Goal: Task Accomplishment & Management: Complete application form

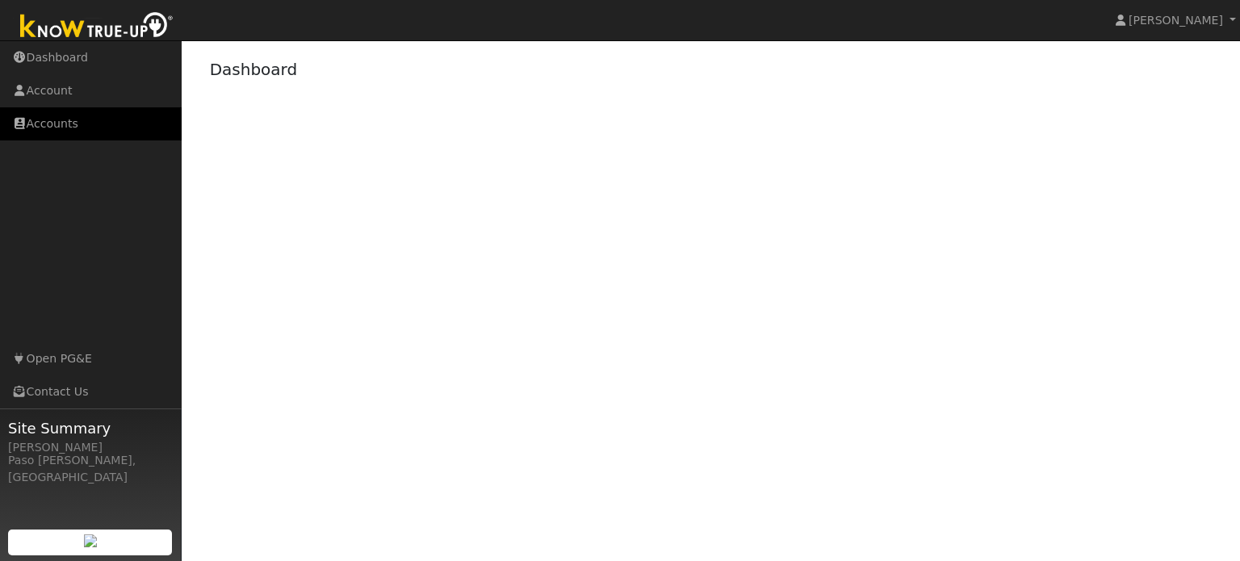
click at [37, 134] on link "Accounts" at bounding box center [91, 123] width 182 height 33
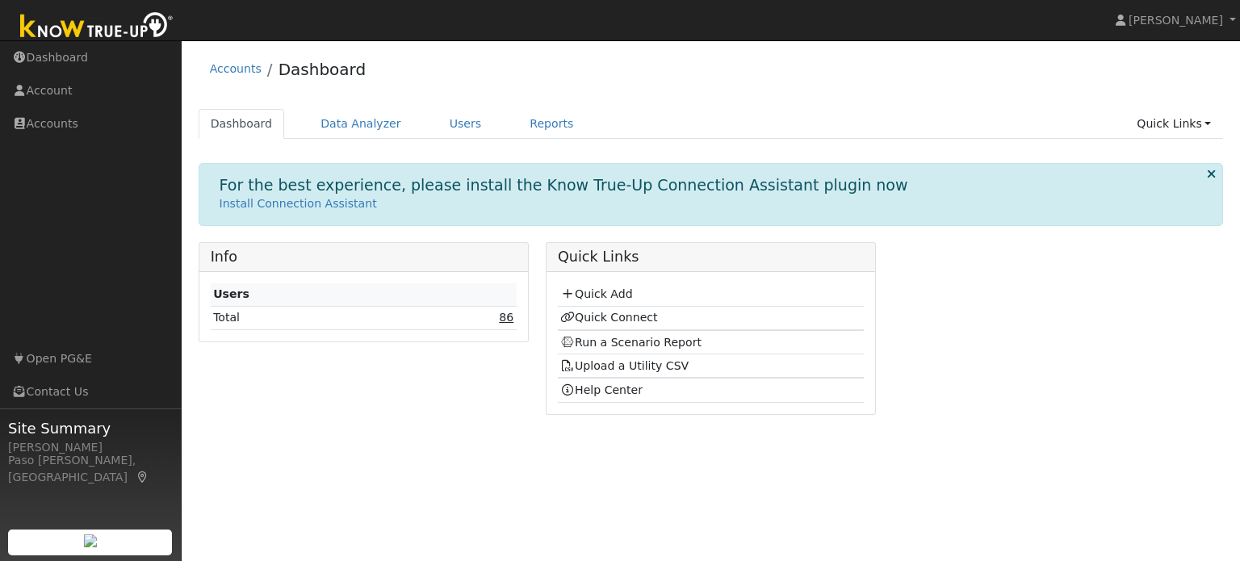
click at [508, 321] on link "86" at bounding box center [506, 317] width 15 height 13
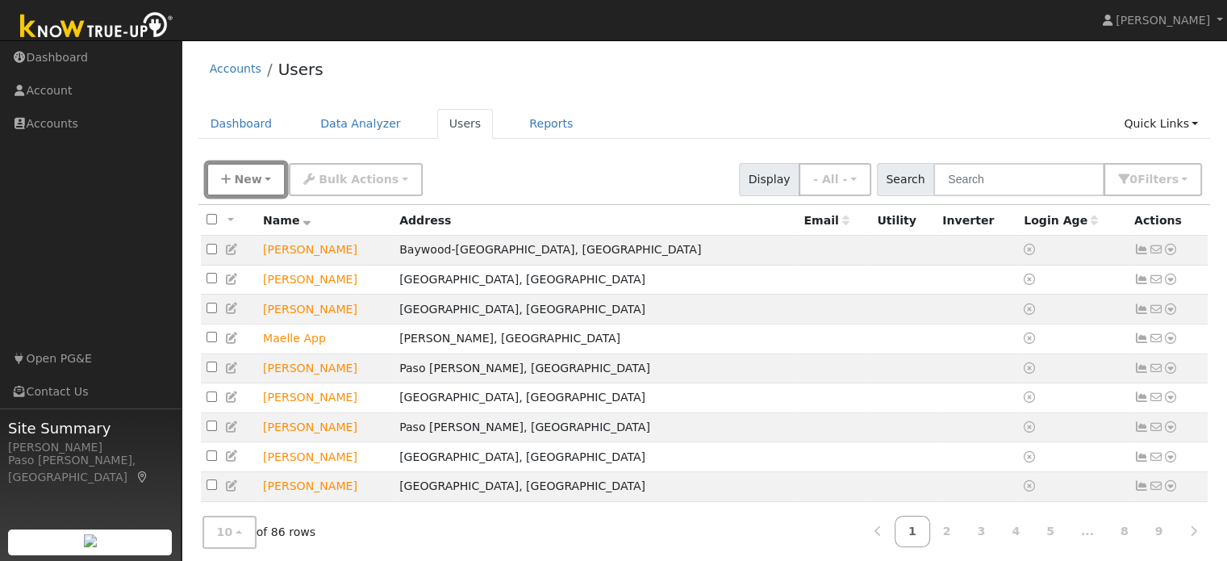
click at [245, 173] on span "New" at bounding box center [247, 179] width 27 height 13
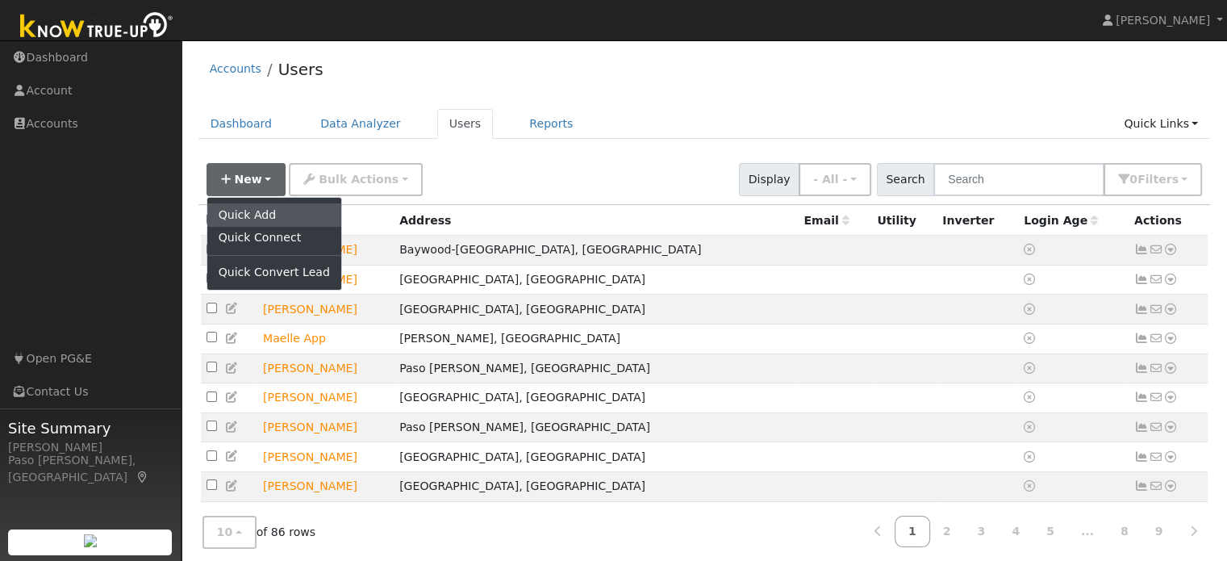
click at [249, 218] on link "Quick Add" at bounding box center [274, 214] width 134 height 23
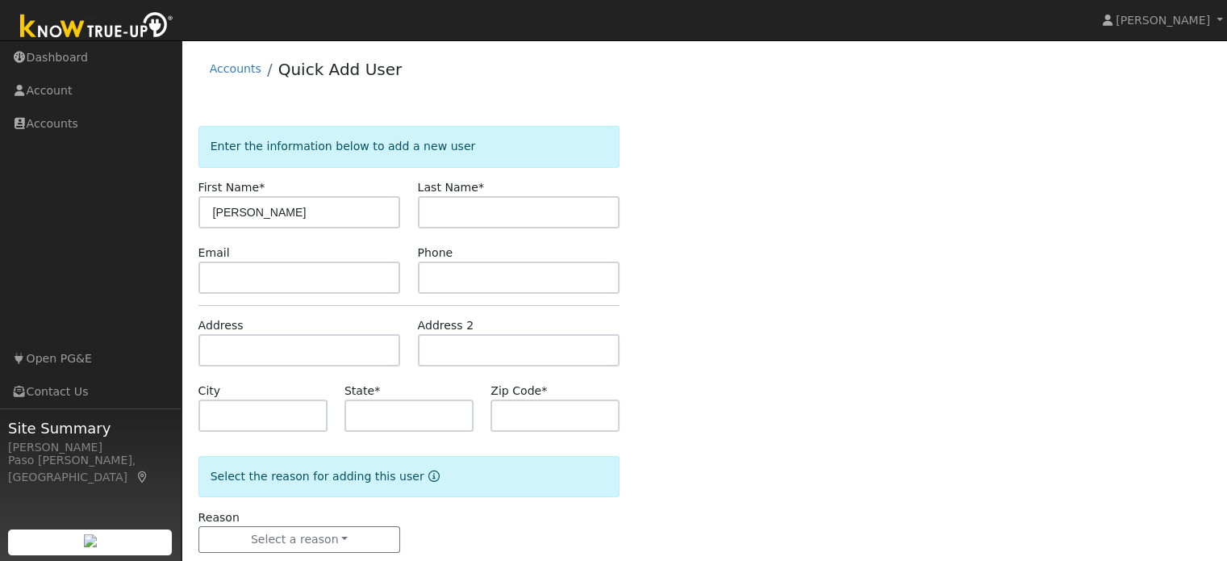
type input "[PERSON_NAME]"
type input "Lopez"
click at [261, 365] on input "text" at bounding box center [300, 350] width 203 height 32
click at [259, 358] on input "text" at bounding box center [300, 350] width 203 height 32
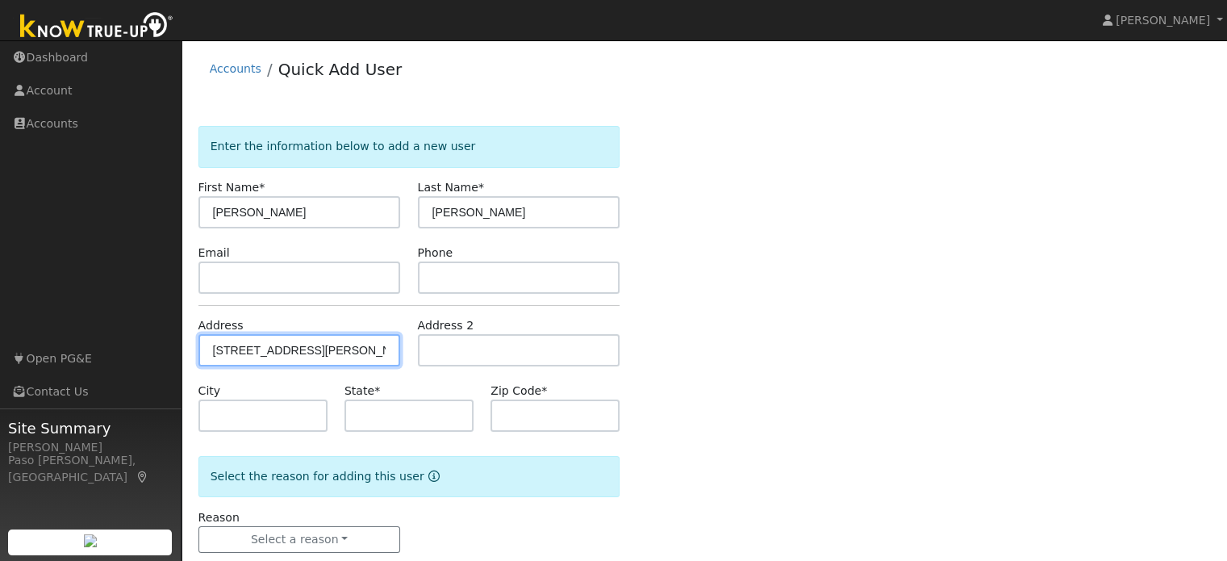
type input "6760 Cabernet Place"
type input "Paso Robles"
type input "CA"
type input "93446"
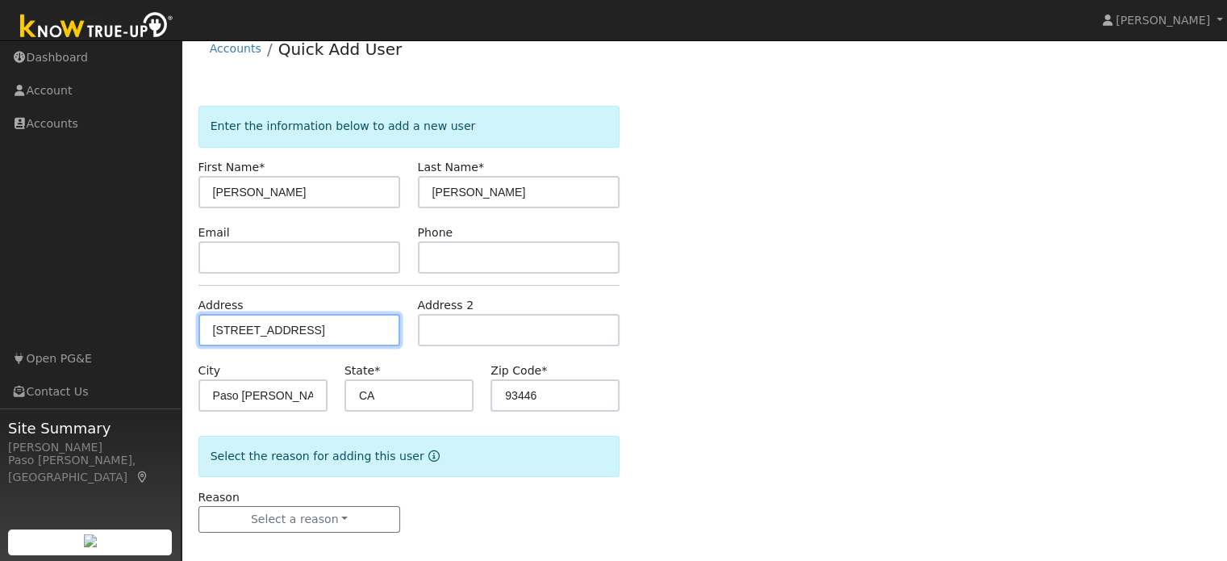
scroll to position [31, 0]
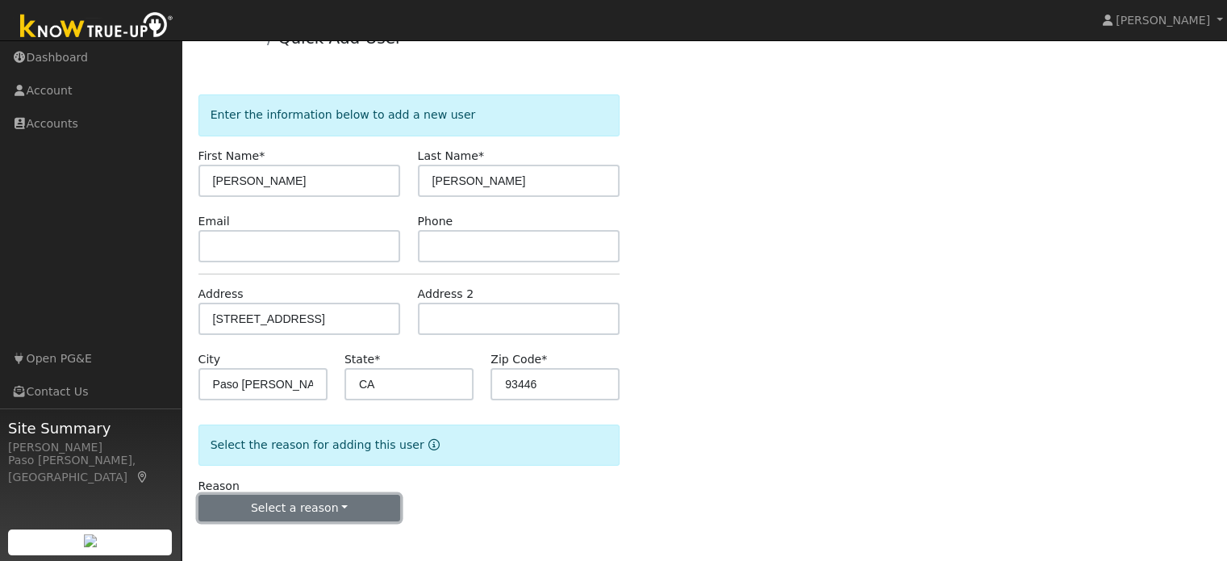
click at [331, 509] on button "Select a reason" at bounding box center [300, 508] width 203 height 27
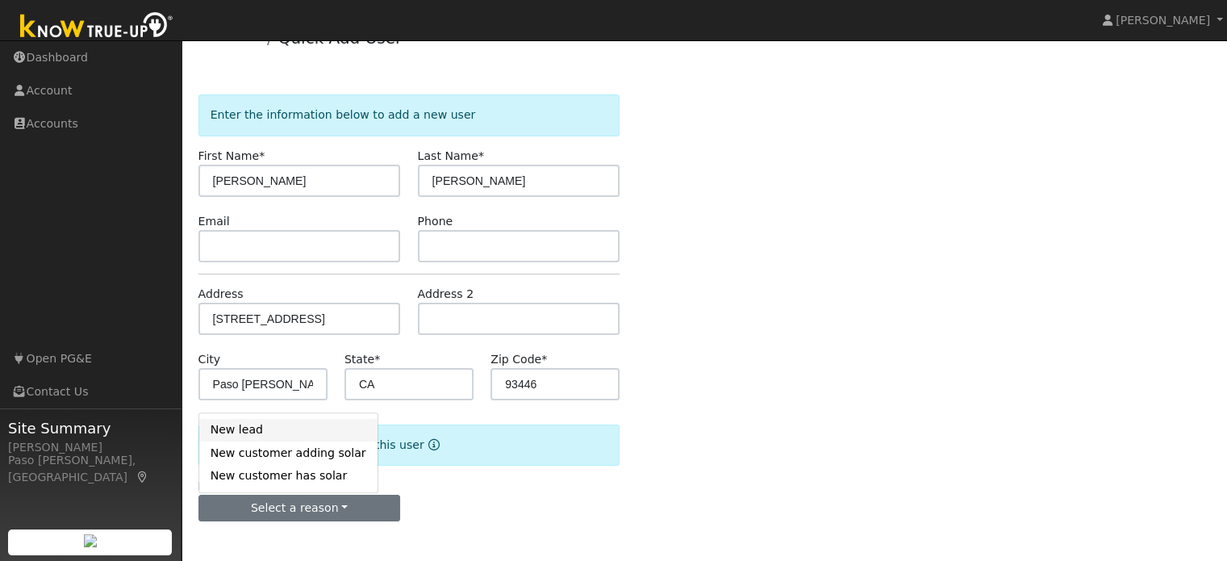
click at [254, 432] on link "New lead" at bounding box center [288, 430] width 178 height 23
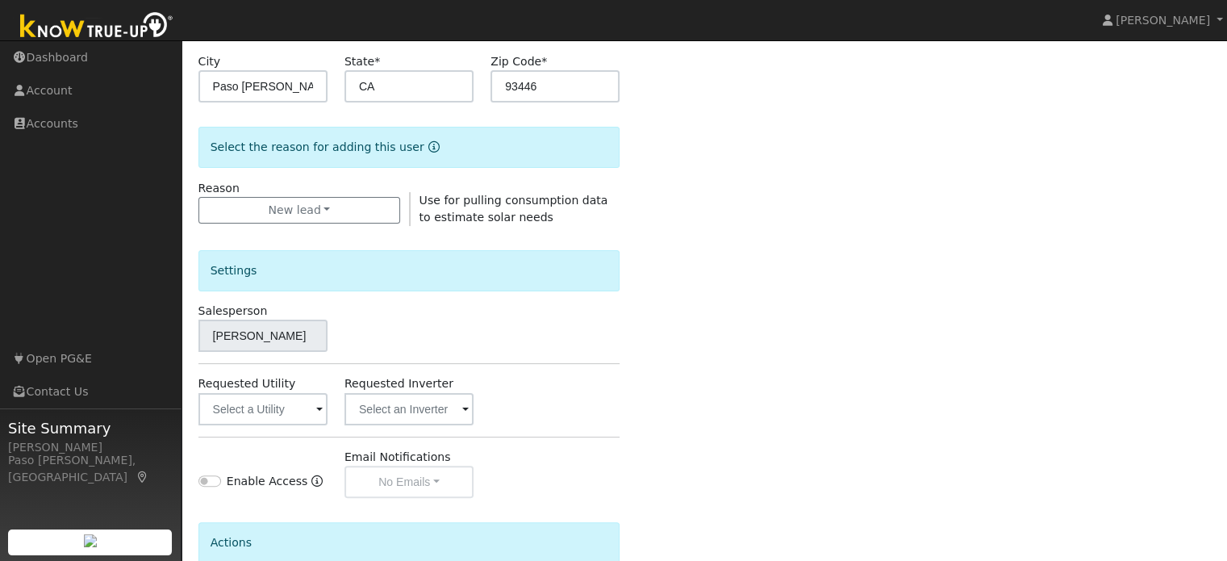
scroll to position [482, 0]
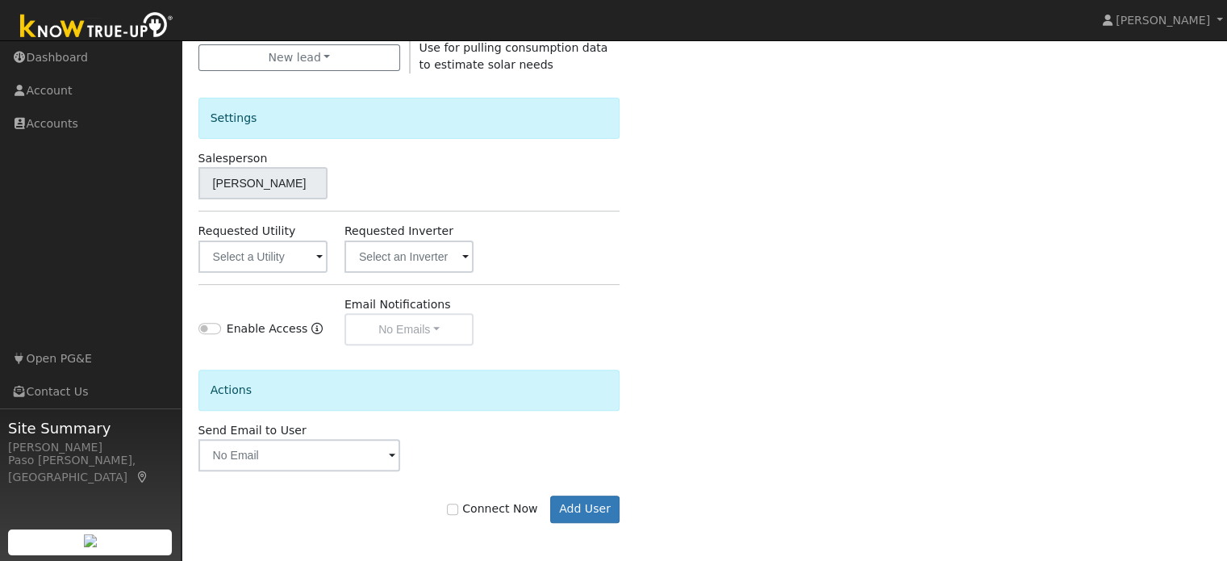
click at [316, 251] on span at bounding box center [319, 258] width 6 height 19
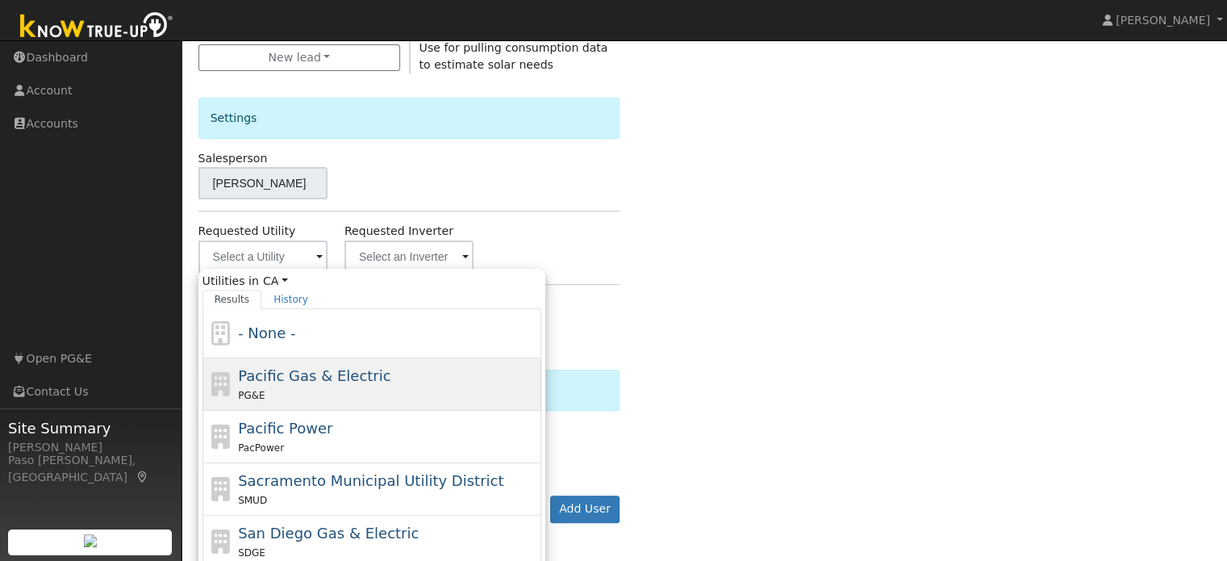
click at [292, 370] on span "Pacific Gas & Electric" at bounding box center [314, 375] width 153 height 17
type input "Pacific Gas & Electric"
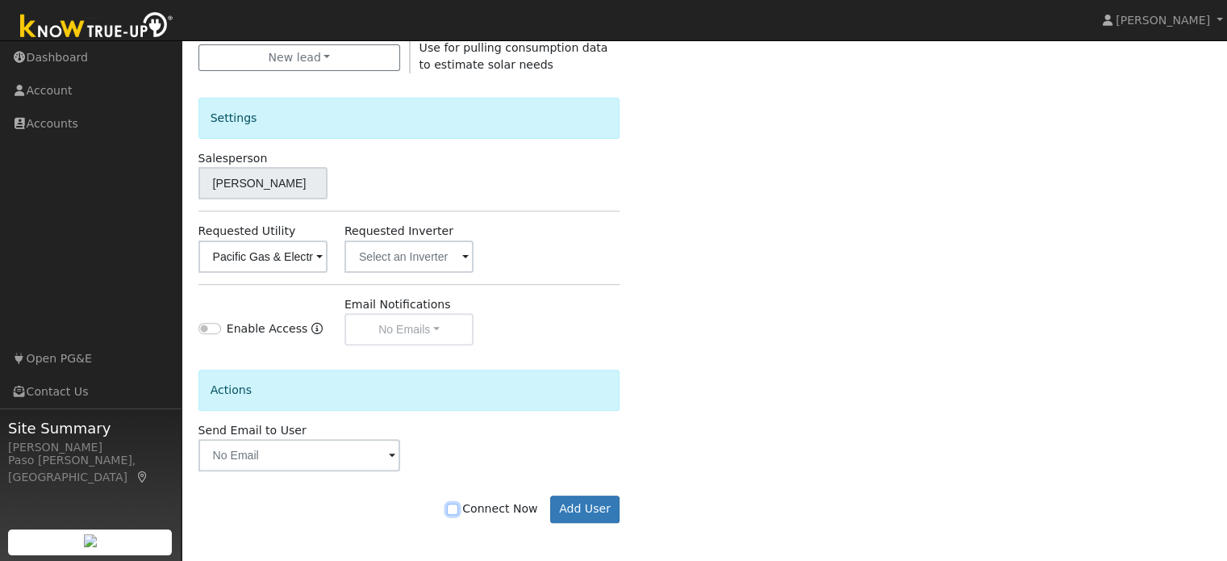
click at [458, 508] on input "Connect Now" at bounding box center [452, 509] width 11 height 11
checkbox input "true"
click at [580, 509] on button "Add User" at bounding box center [585, 509] width 70 height 27
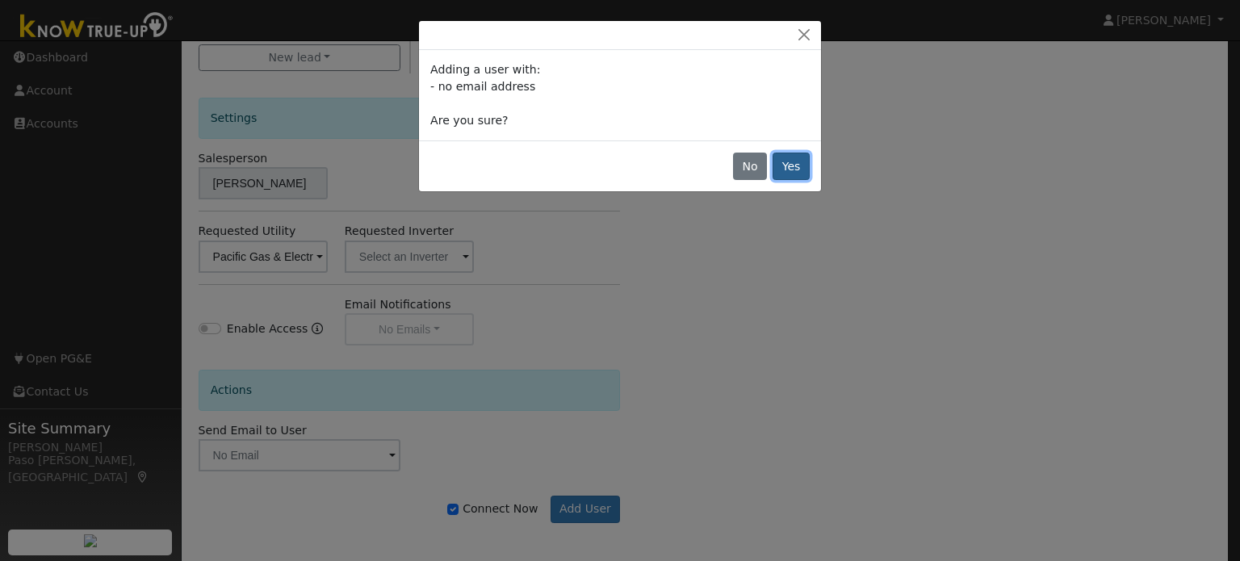
click at [794, 164] on button "Yes" at bounding box center [790, 166] width 37 height 27
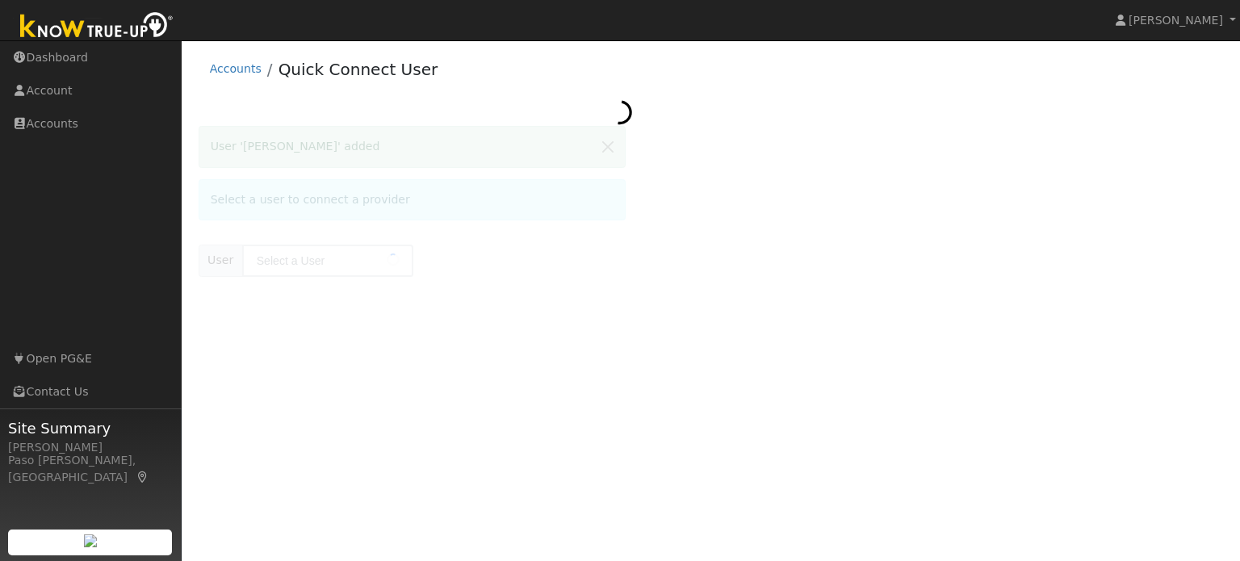
type input "[PERSON_NAME]"
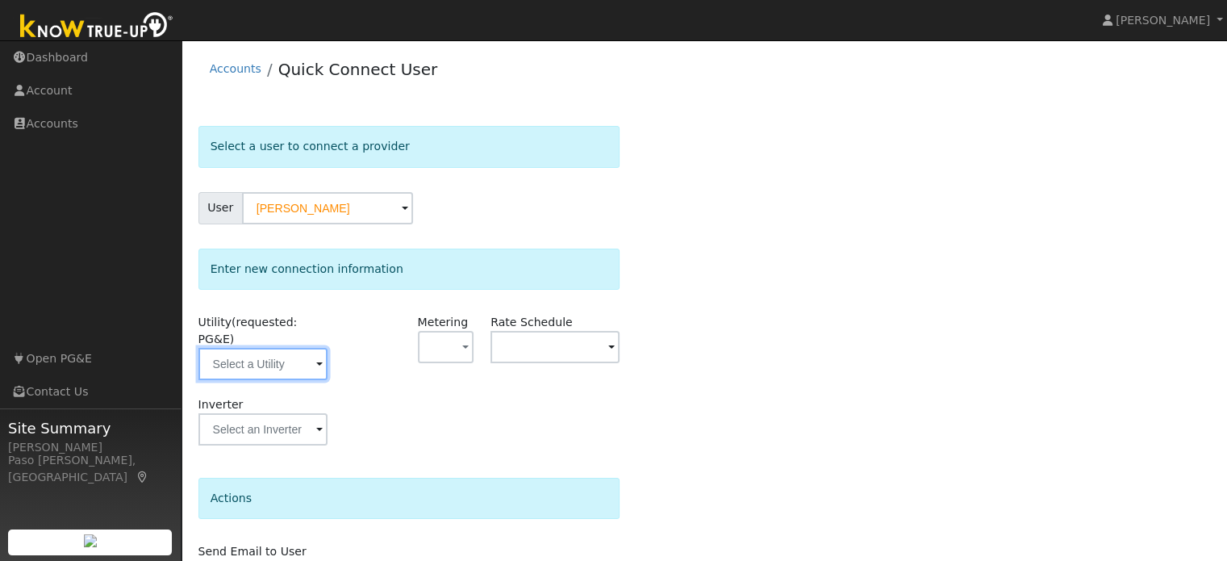
click at [295, 352] on input "text" at bounding box center [263, 364] width 129 height 32
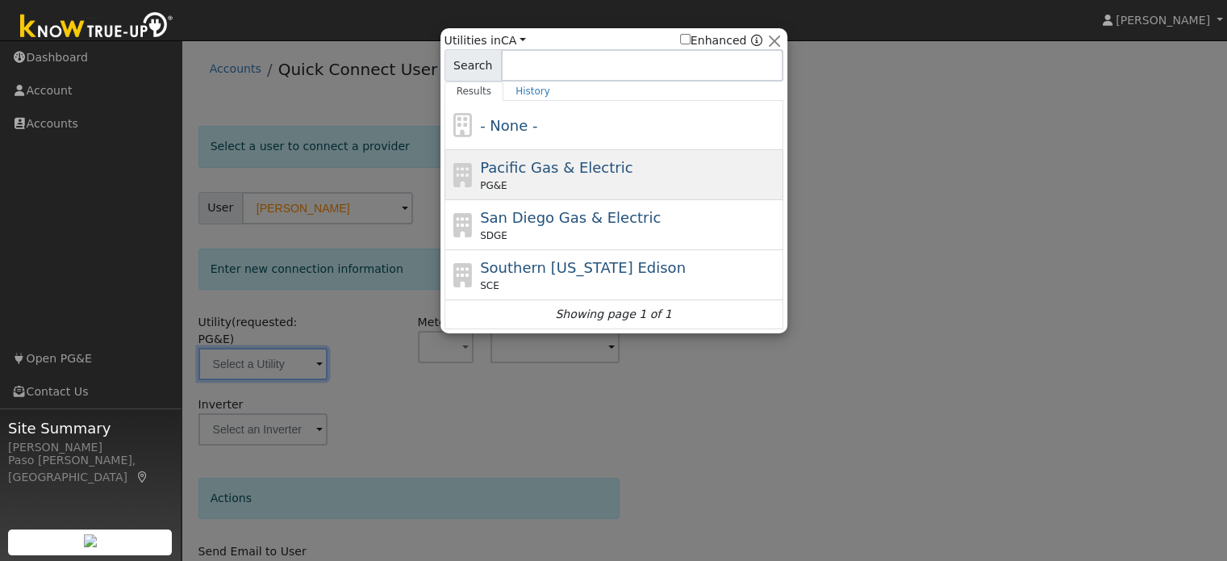
click at [567, 167] on span "Pacific Gas & Electric" at bounding box center [556, 167] width 153 height 17
type input "PG&E"
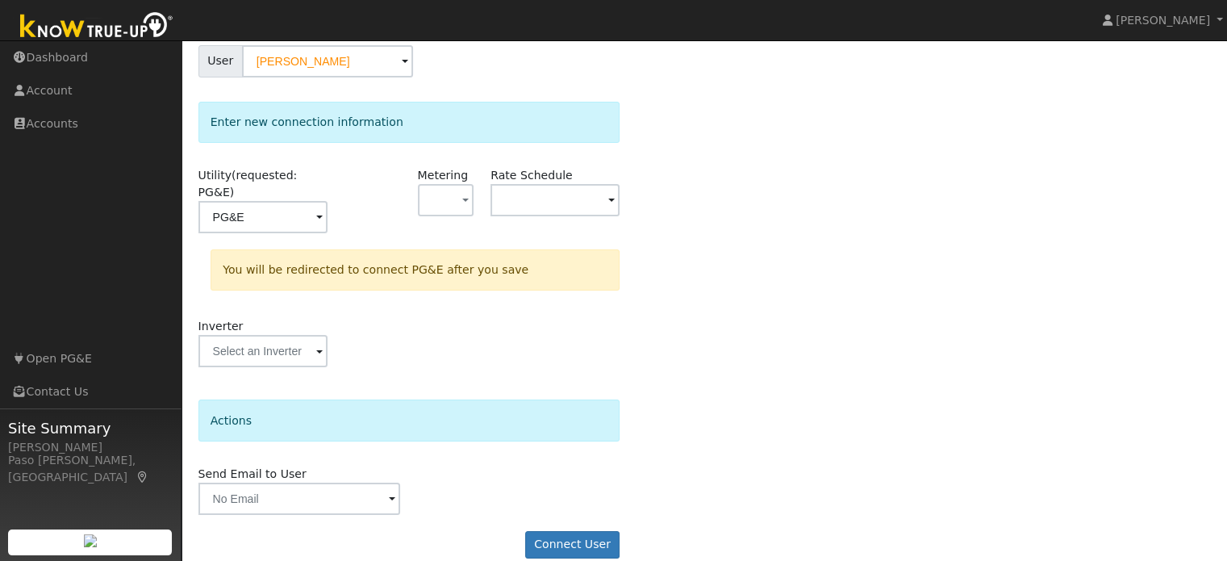
scroll to position [149, 0]
click at [558, 529] on button "Connect User" at bounding box center [572, 542] width 95 height 27
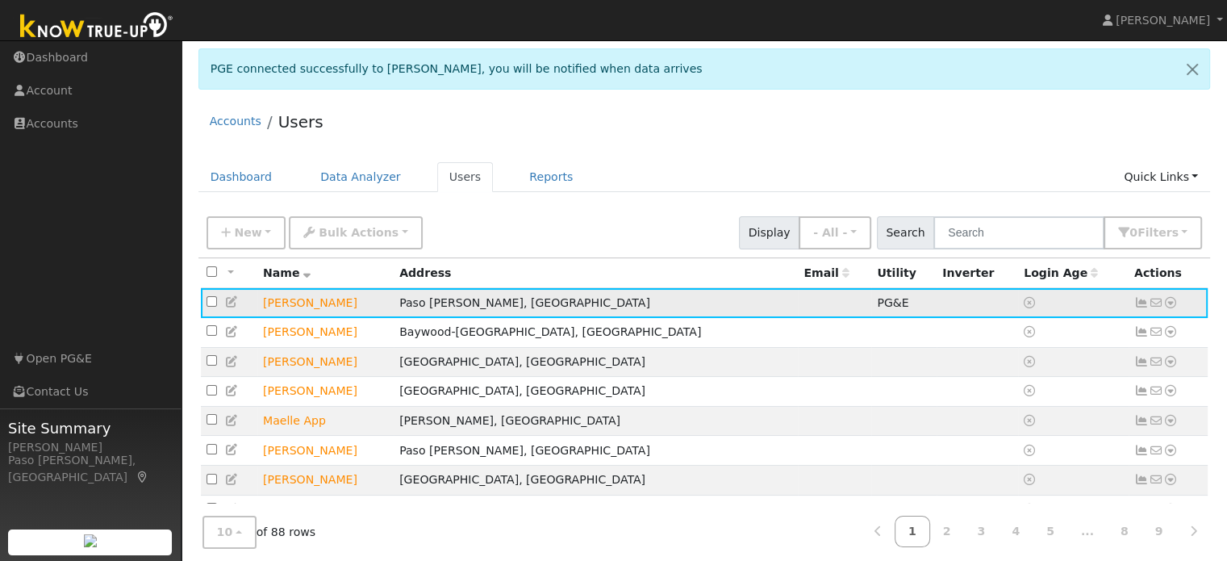
click at [1178, 304] on td "No email address Send Email... Data Analyzer Reports Scenario Health Check Ener…" at bounding box center [1169, 303] width 80 height 30
click at [1175, 304] on icon at bounding box center [1171, 302] width 15 height 11
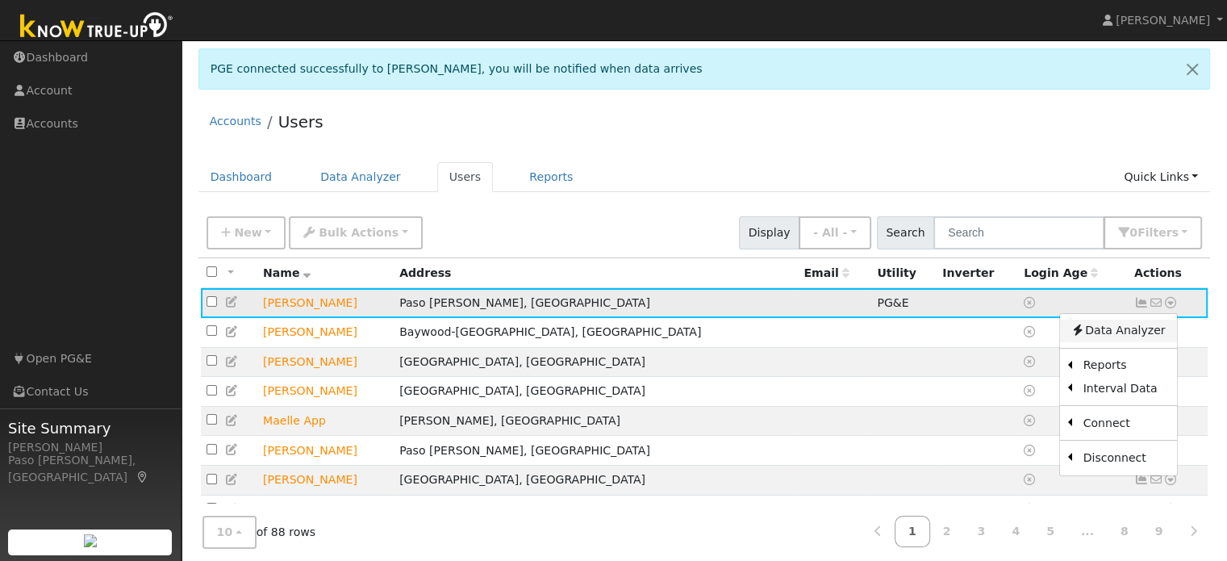
click at [1132, 322] on link "Data Analyzer" at bounding box center [1118, 331] width 117 height 23
click at [0, 0] on div at bounding box center [0, 0] width 0 height 0
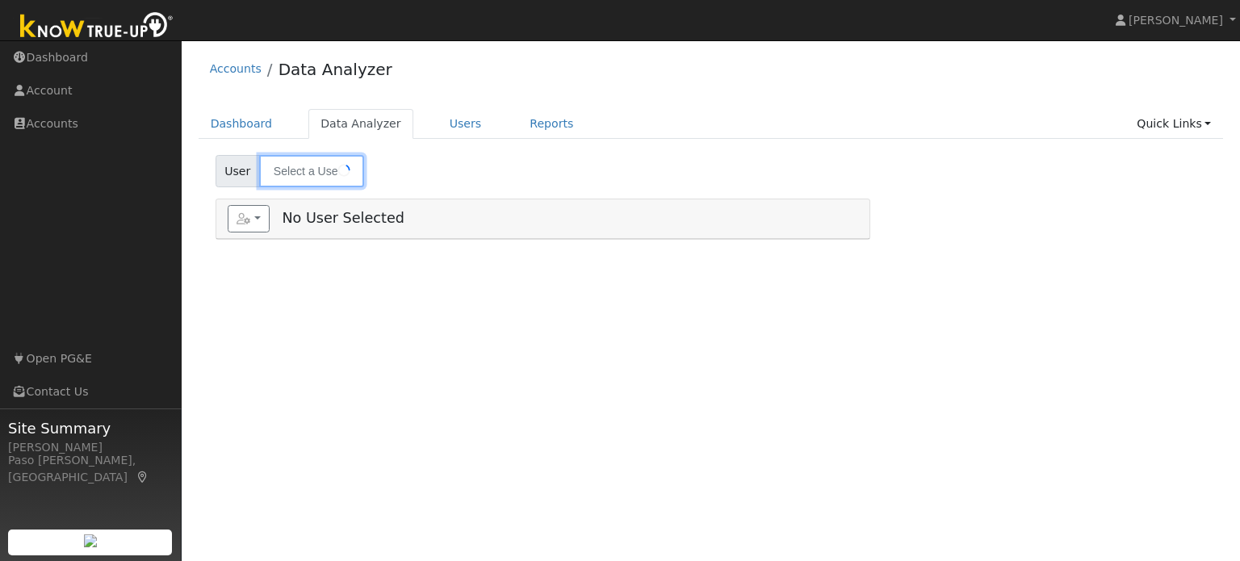
type input "[PERSON_NAME]"
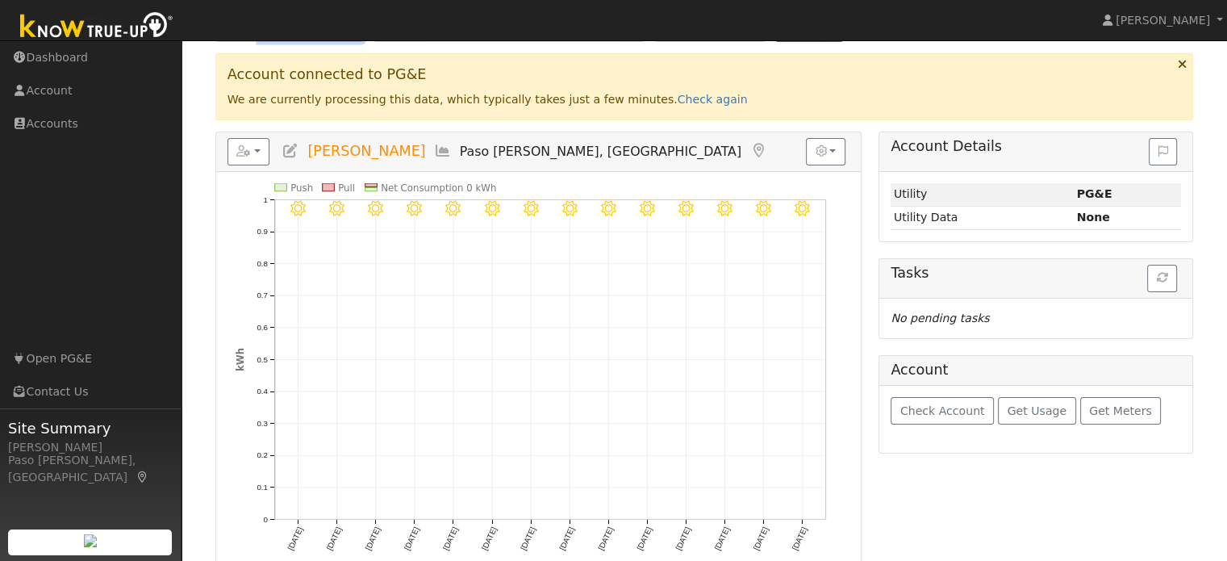
scroll to position [165, 0]
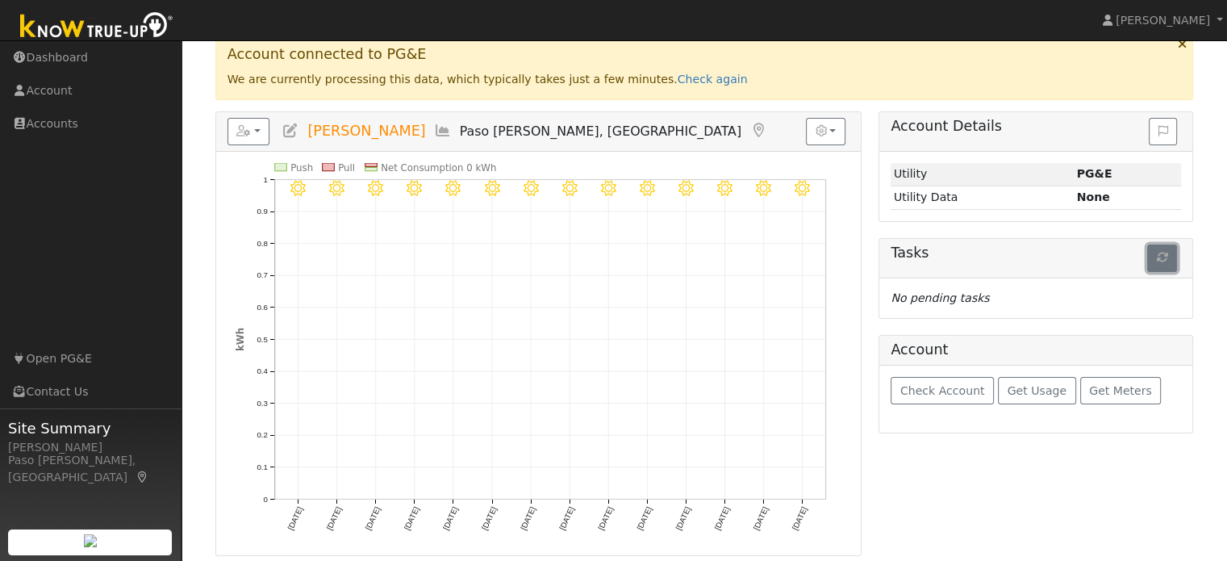
click at [1149, 250] on button "button" at bounding box center [1163, 258] width 30 height 27
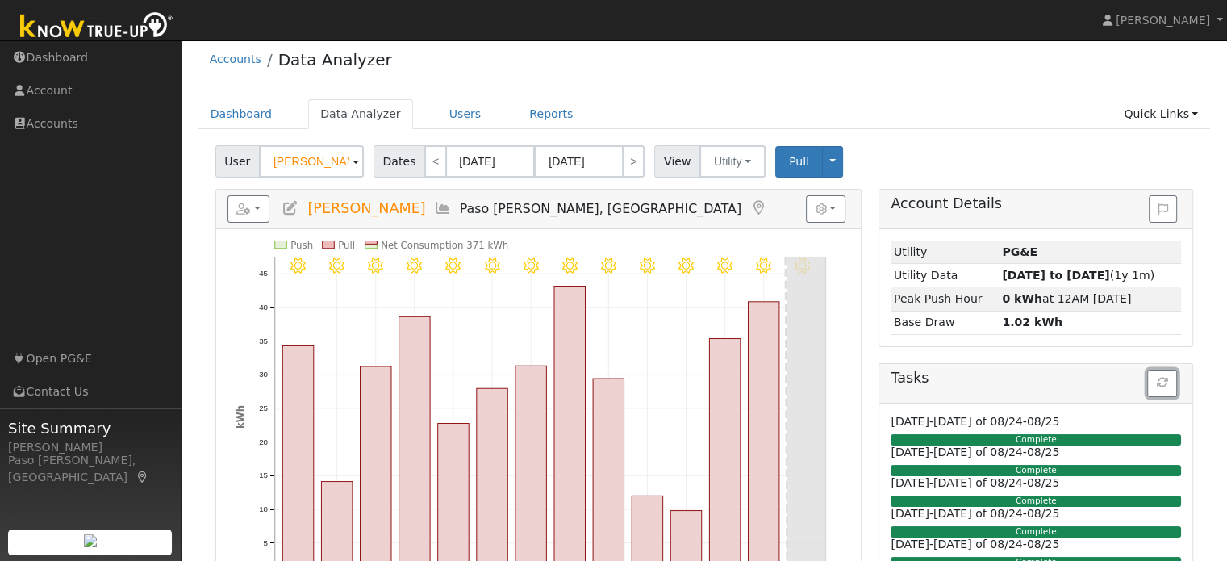
scroll to position [0, 0]
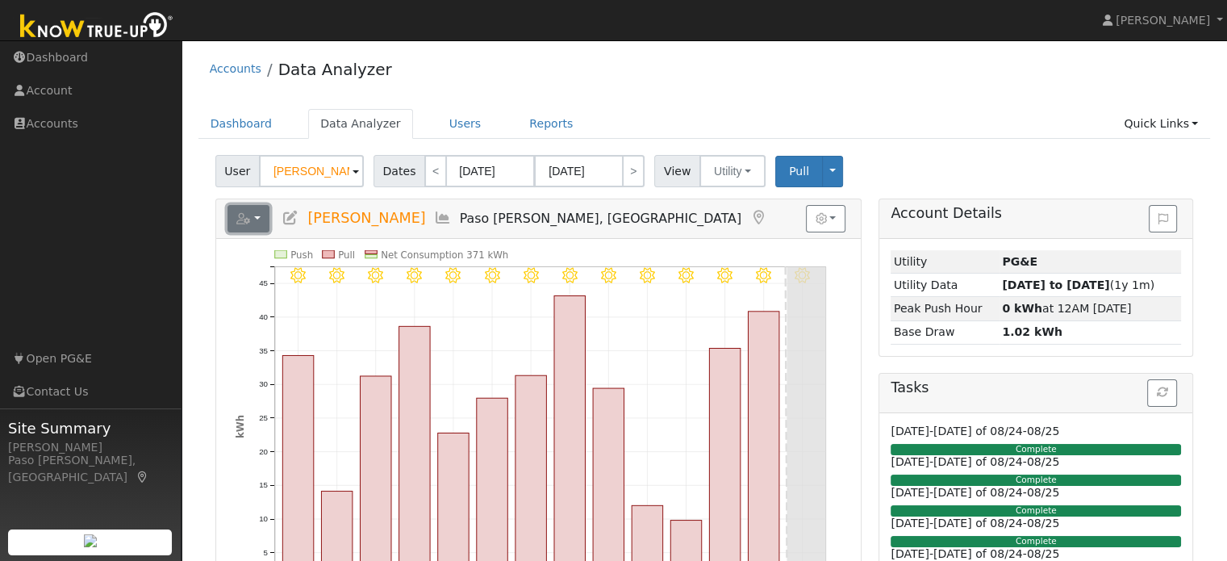
click at [258, 212] on button "button" at bounding box center [249, 218] width 43 height 27
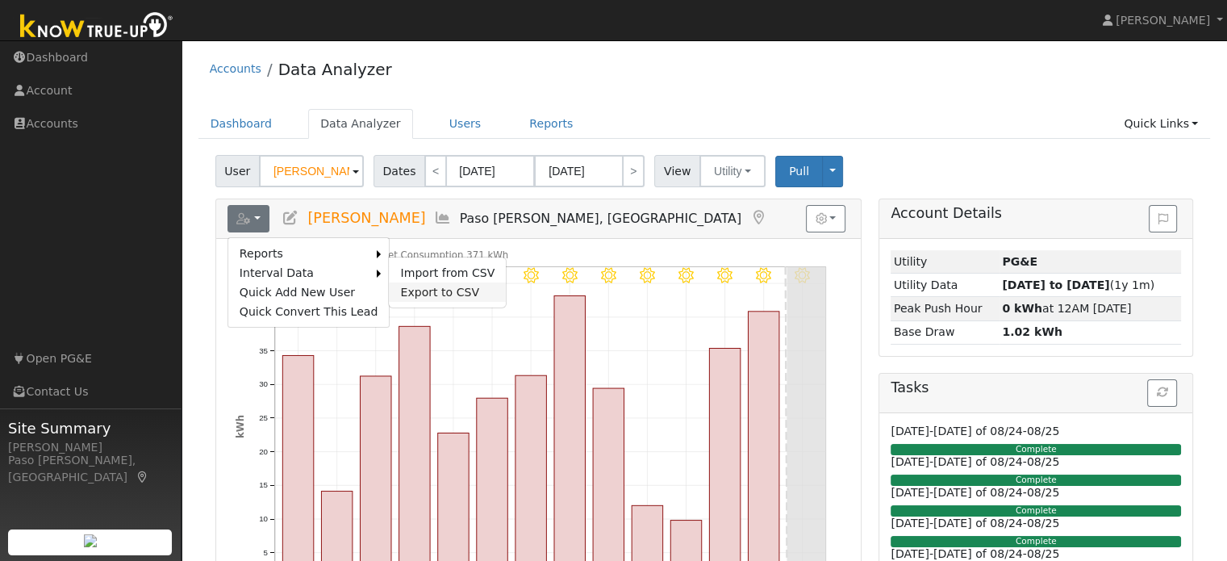
click at [400, 295] on link "Export to CSV" at bounding box center [447, 291] width 117 height 19
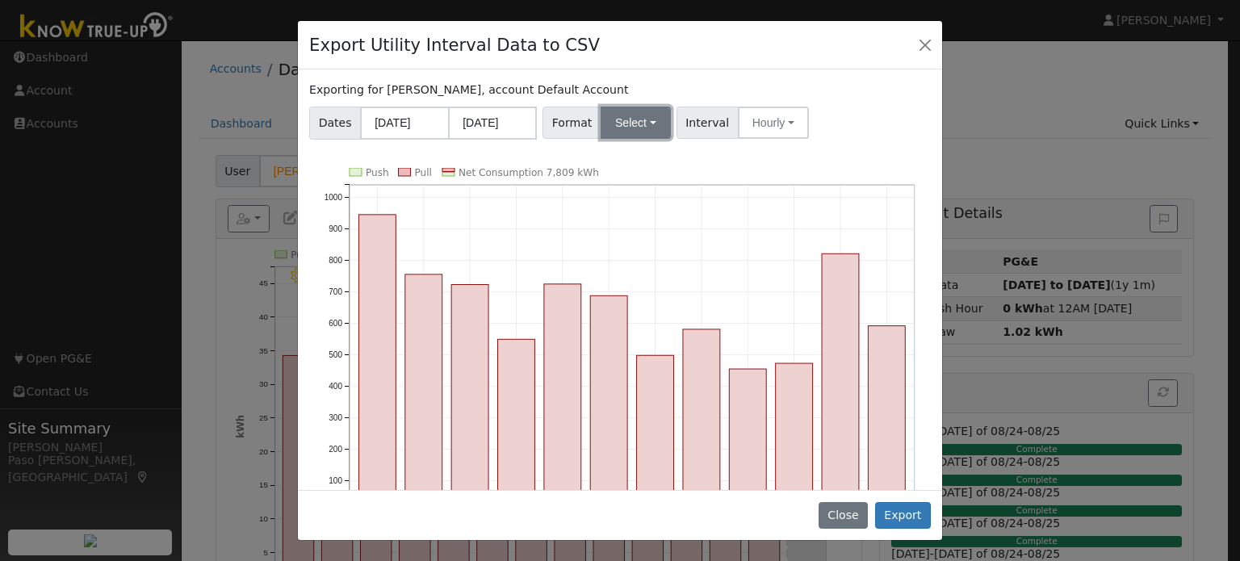
click at [633, 127] on button "Select" at bounding box center [635, 123] width 70 height 32
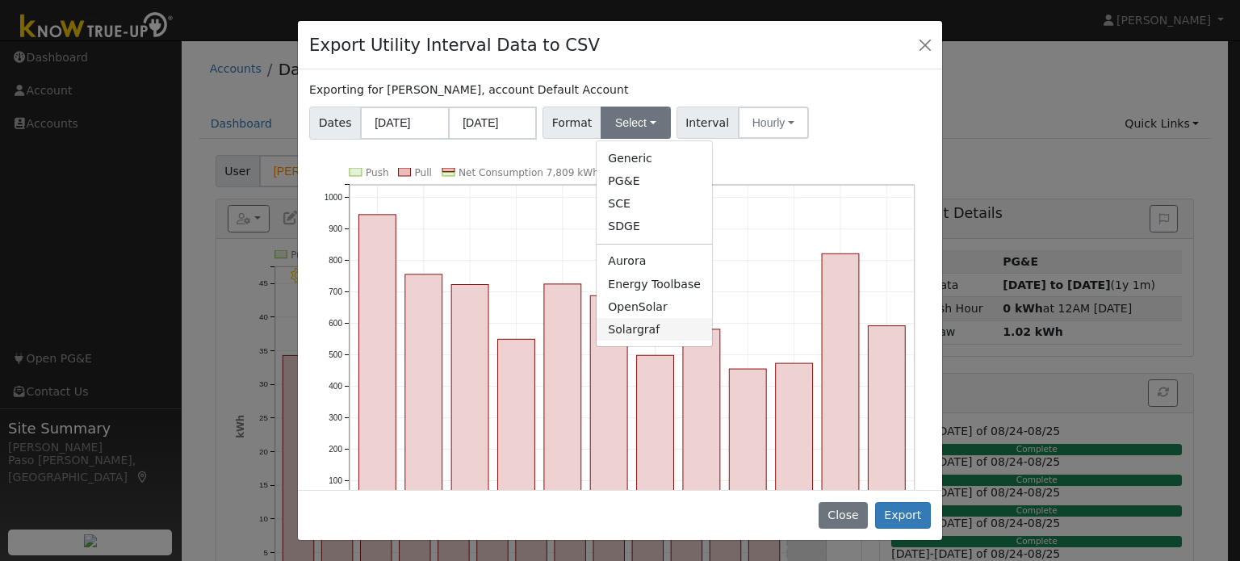
click at [640, 337] on link "Solargraf" at bounding box center [653, 329] width 115 height 23
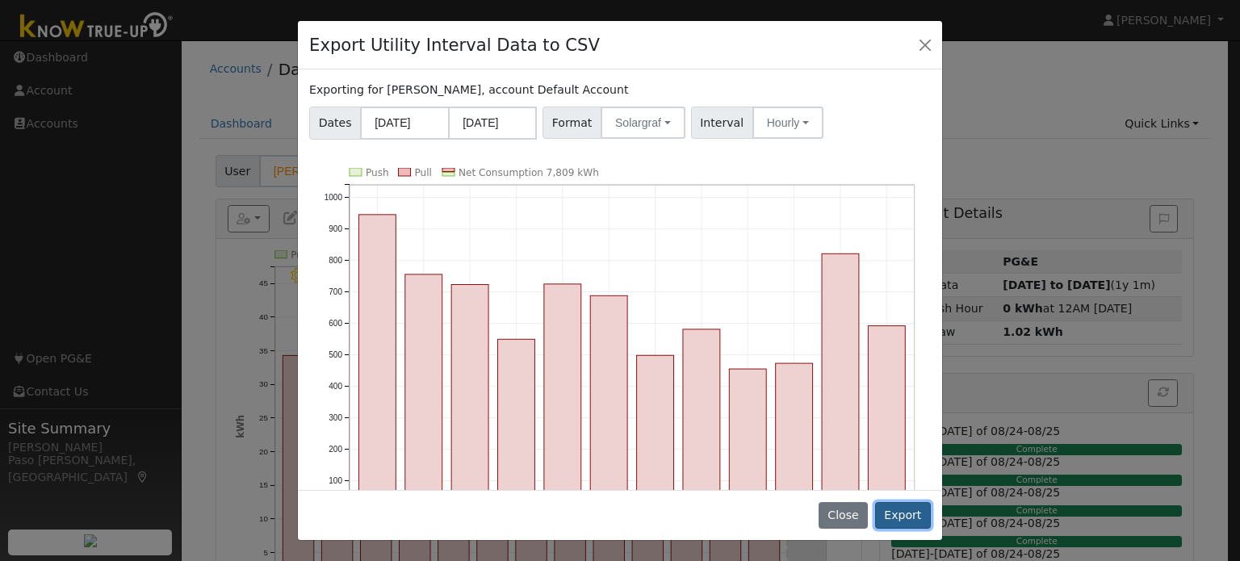
click at [909, 522] on button "Export" at bounding box center [903, 515] width 56 height 27
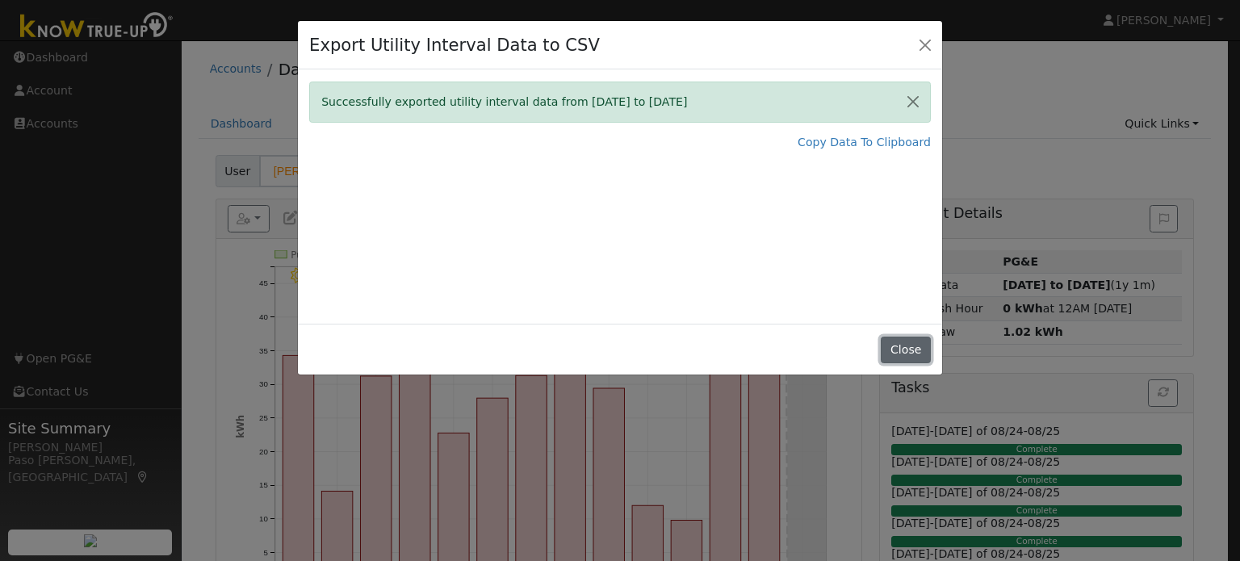
click at [907, 348] on button "Close" at bounding box center [904, 350] width 49 height 27
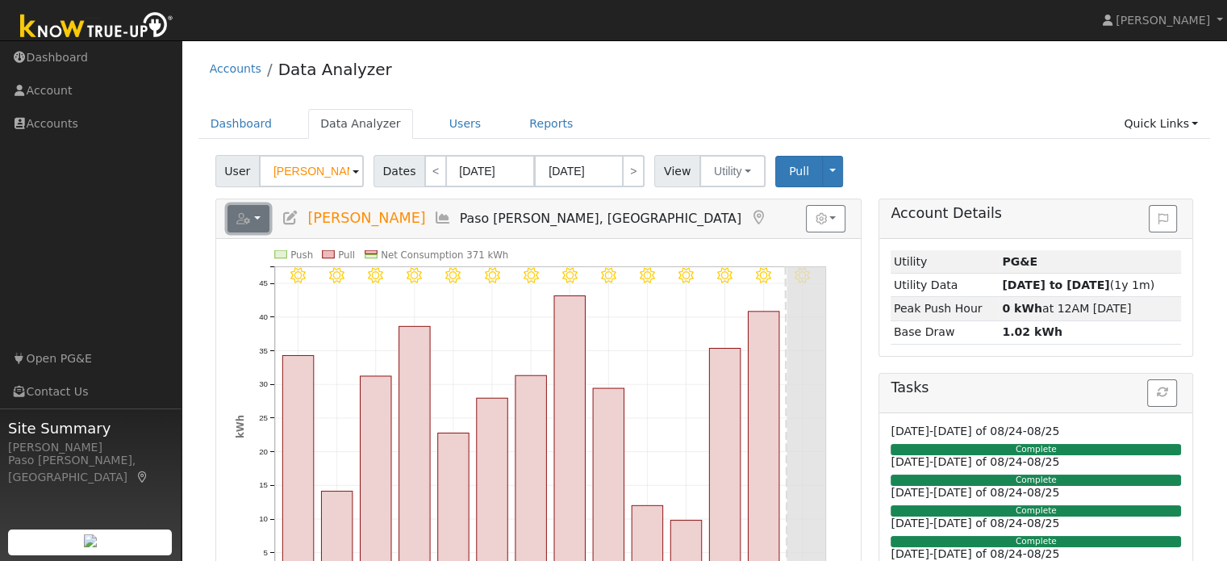
click at [257, 206] on button "button" at bounding box center [249, 218] width 43 height 27
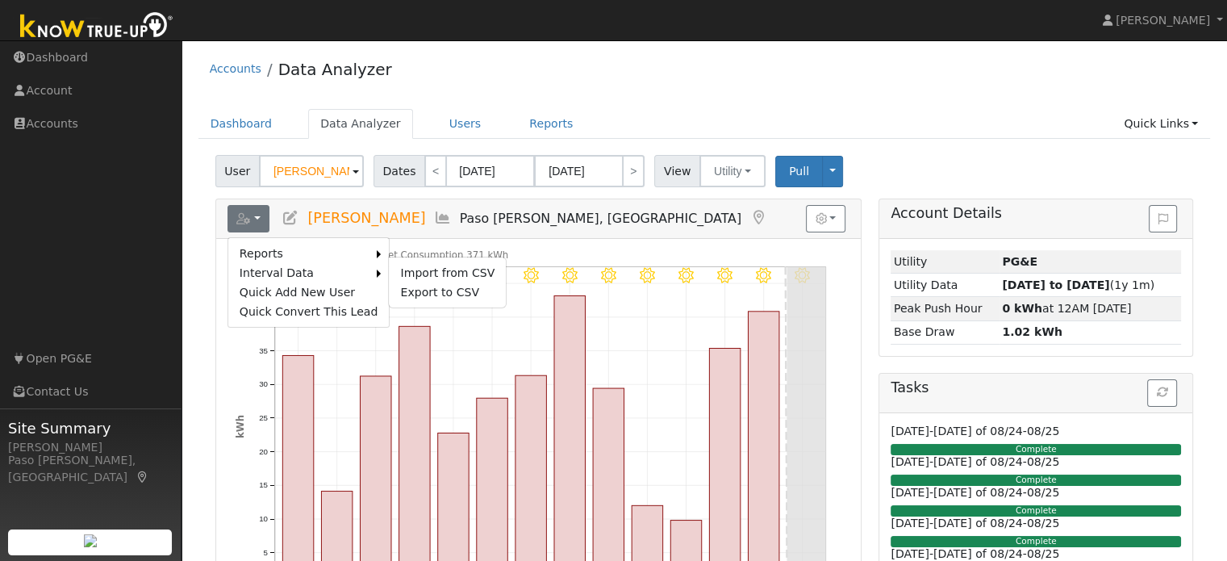
click at [408, 299] on ul "Import from CSV Export to CSV" at bounding box center [447, 283] width 119 height 52
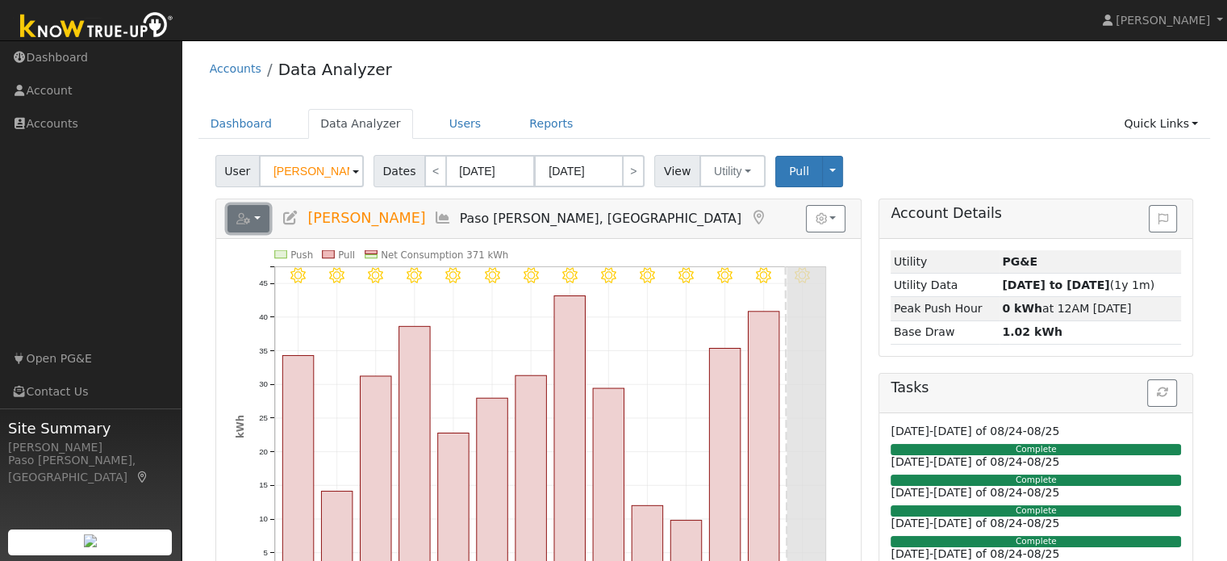
click at [248, 215] on icon "button" at bounding box center [243, 218] width 15 height 11
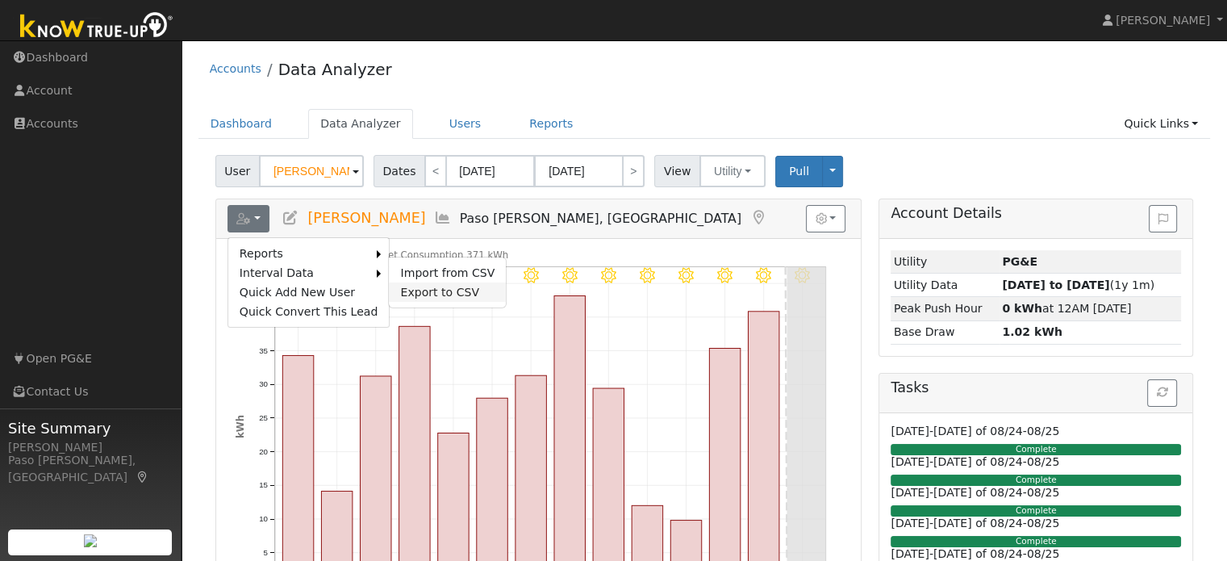
click at [404, 294] on link "Export to CSV" at bounding box center [447, 291] width 117 height 19
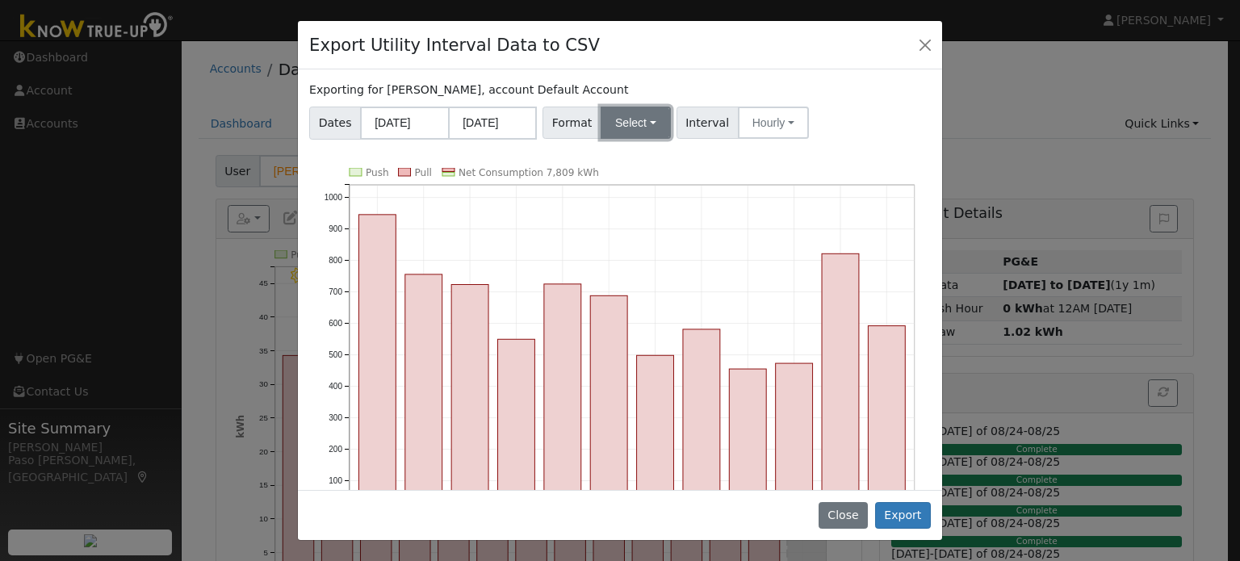
click at [630, 131] on button "Select" at bounding box center [635, 123] width 70 height 32
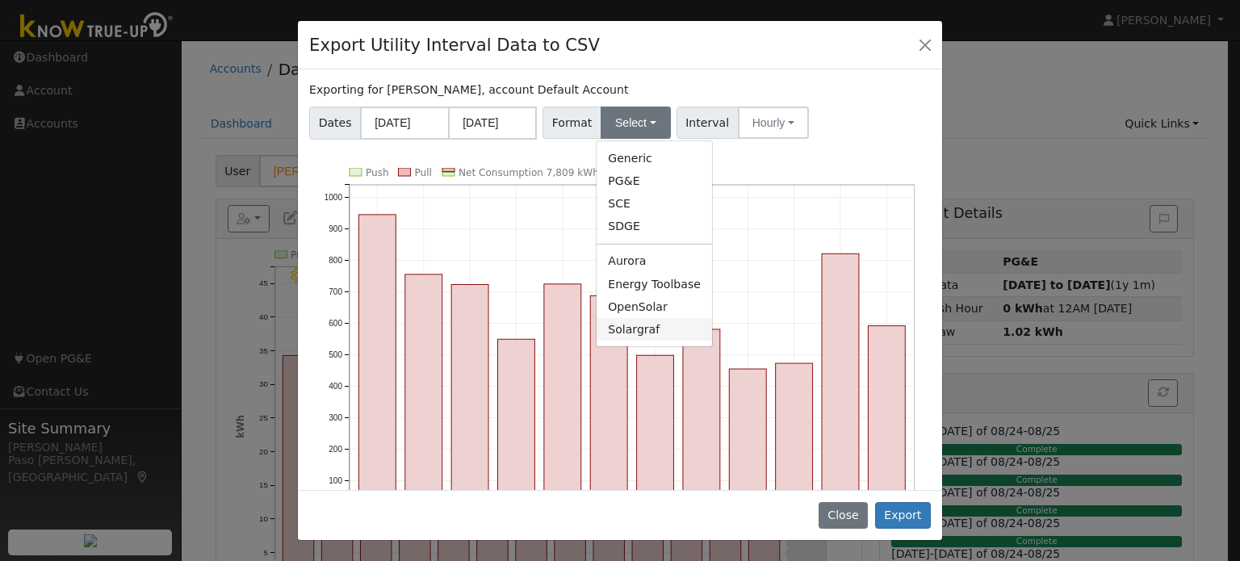
click at [633, 327] on link "Solargraf" at bounding box center [653, 329] width 115 height 23
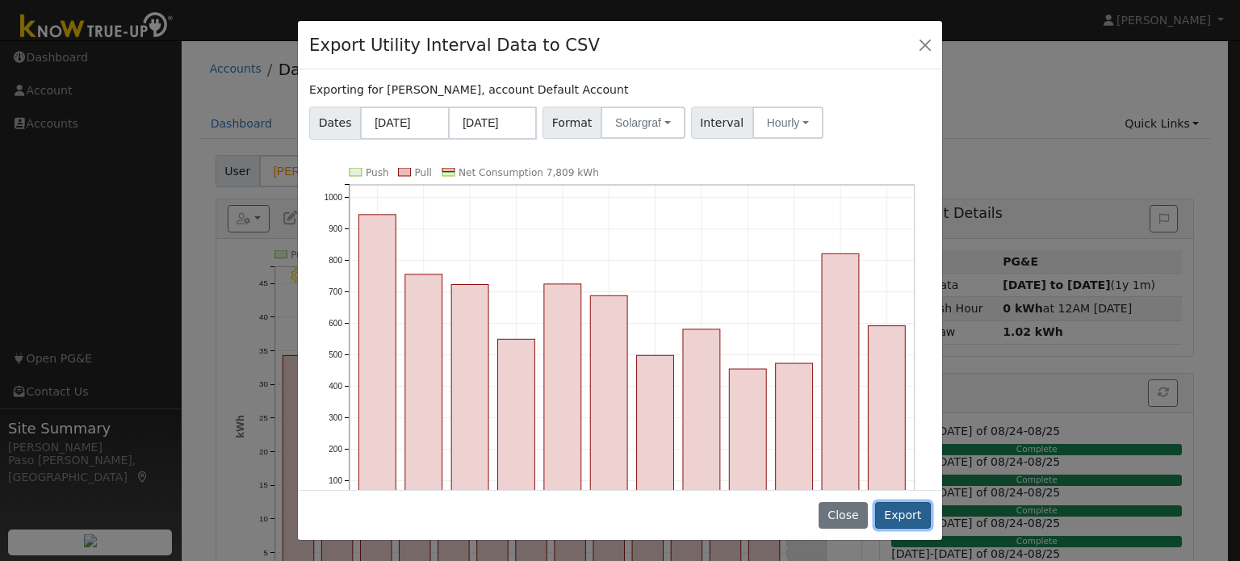
click at [904, 510] on button "Export" at bounding box center [903, 515] width 56 height 27
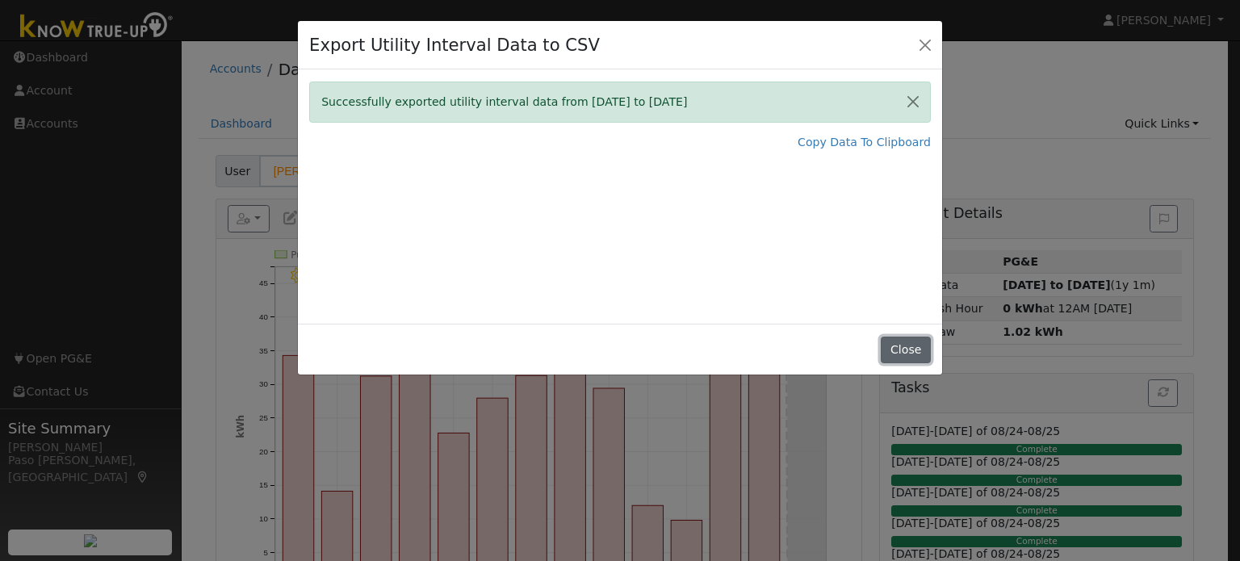
click at [924, 345] on button "Close" at bounding box center [904, 350] width 49 height 27
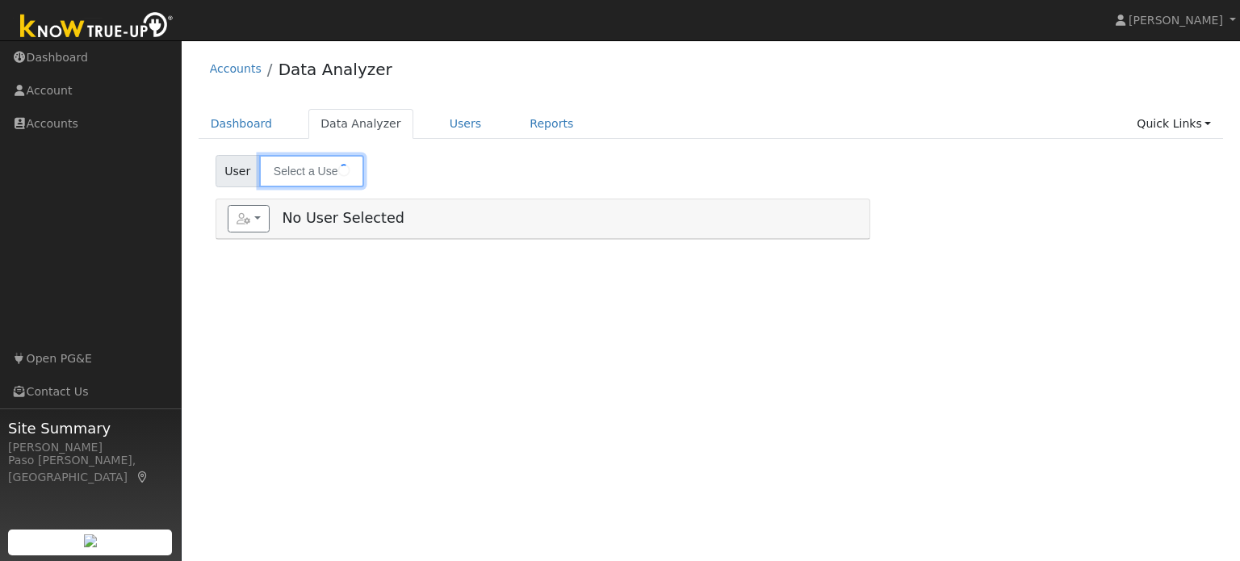
type input "[PERSON_NAME]"
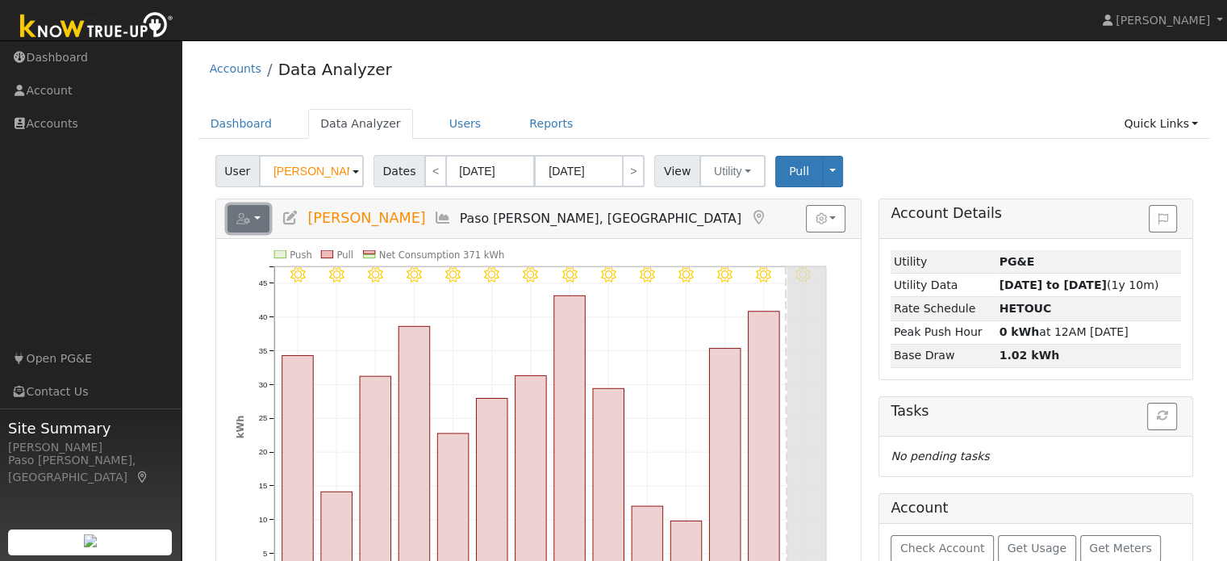
click at [248, 220] on icon "button" at bounding box center [243, 218] width 15 height 11
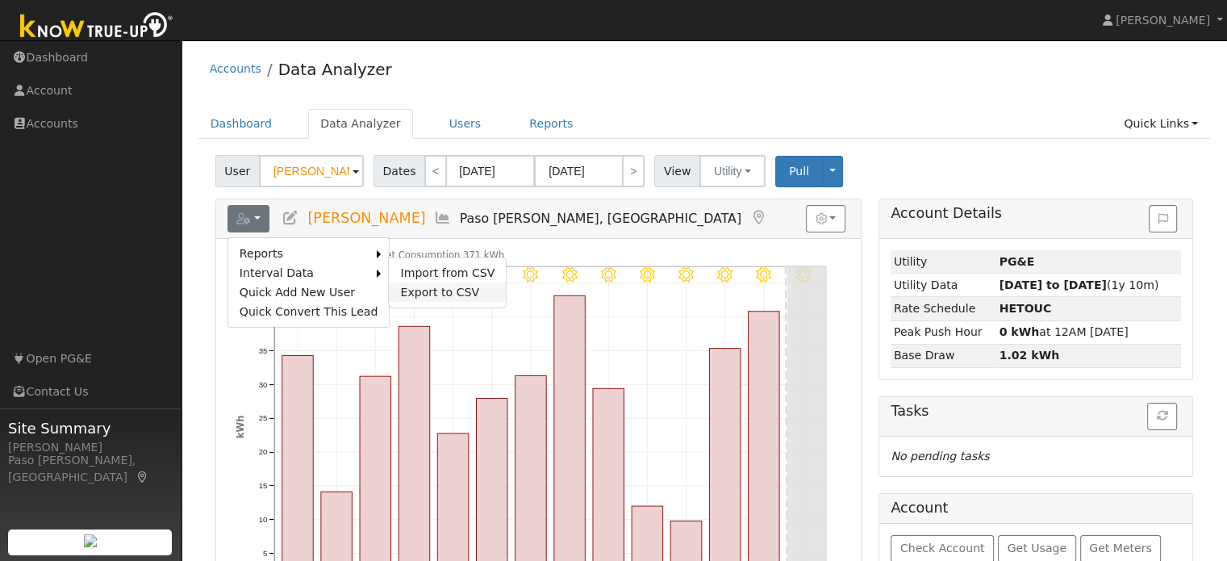
click at [396, 288] on link "Export to CSV" at bounding box center [447, 291] width 117 height 19
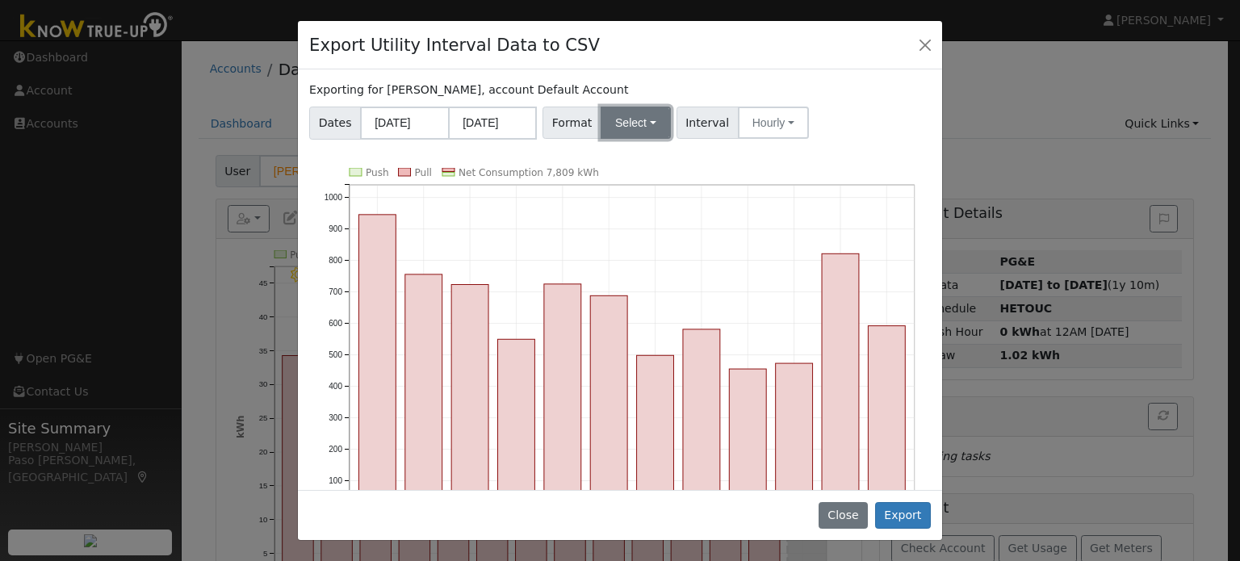
click at [636, 115] on button "Select" at bounding box center [635, 123] width 70 height 32
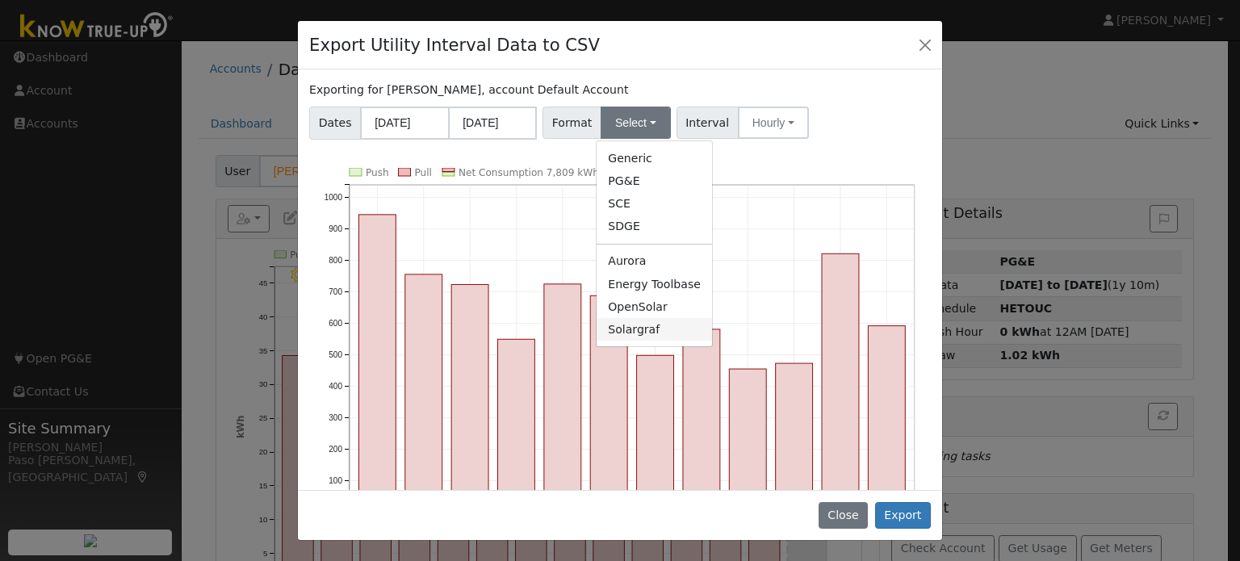
click at [642, 325] on link "Solargraf" at bounding box center [653, 329] width 115 height 23
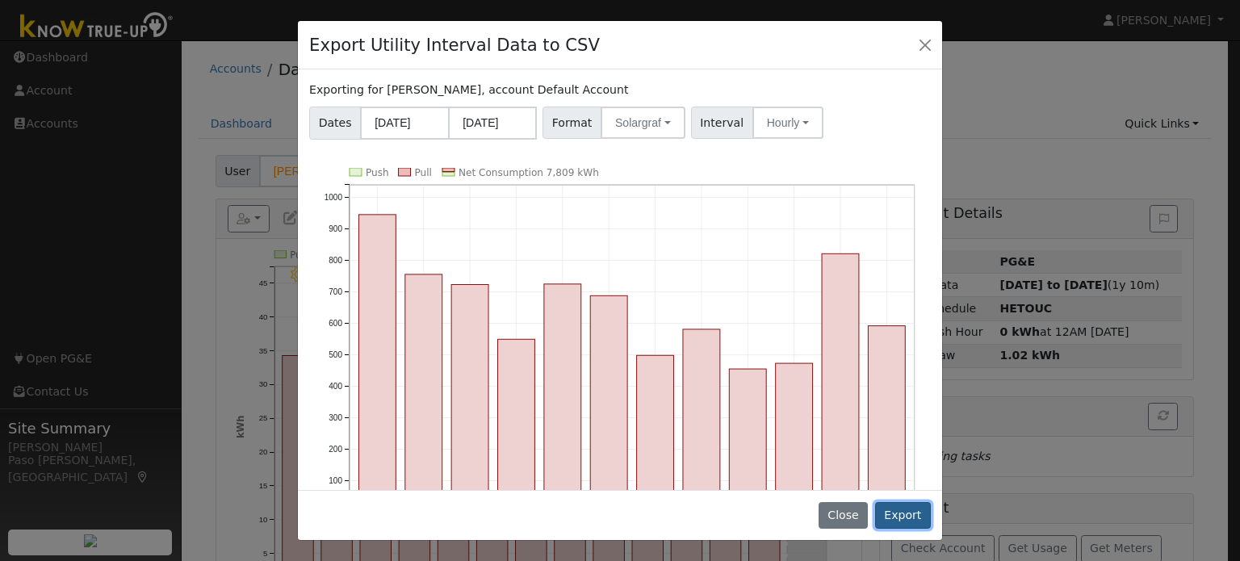
click at [905, 526] on button "Export" at bounding box center [903, 515] width 56 height 27
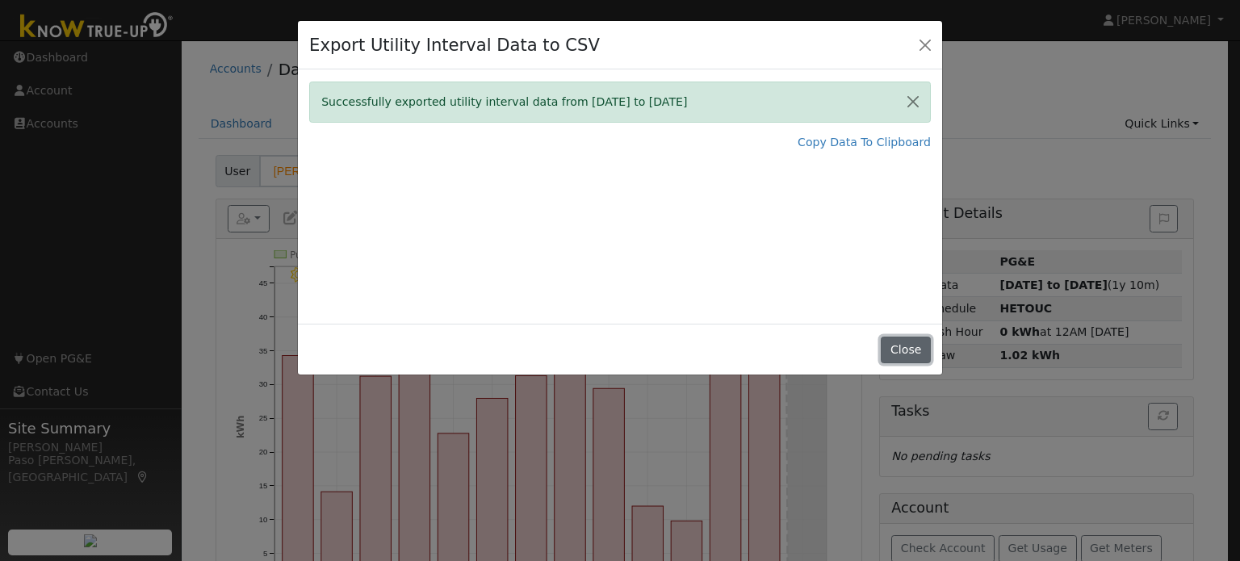
click at [884, 348] on button "Close" at bounding box center [904, 350] width 49 height 27
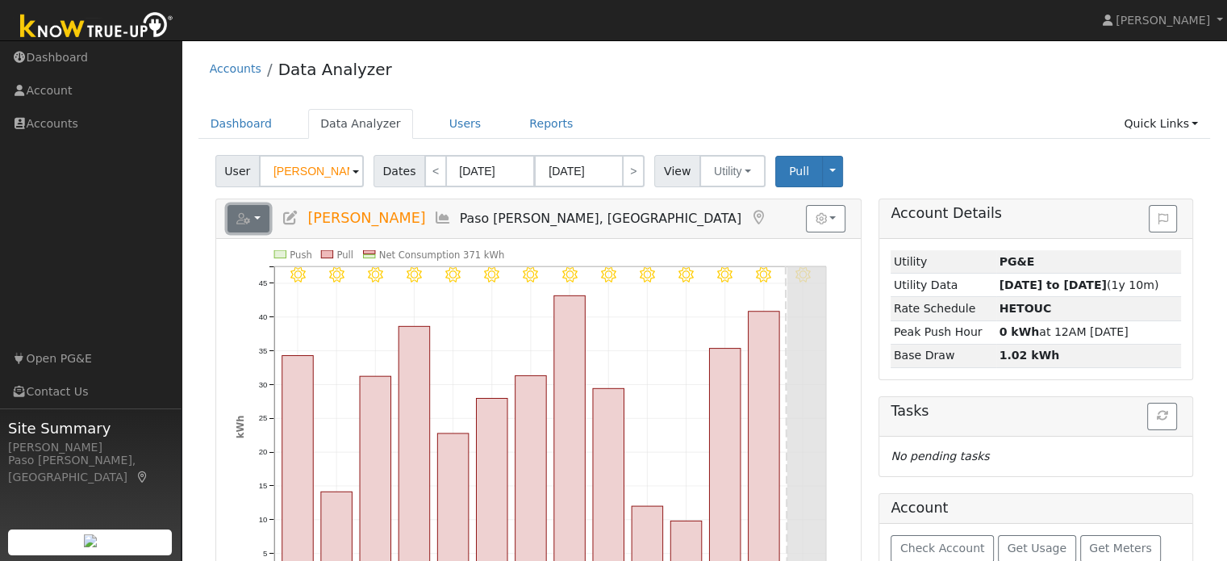
click at [257, 220] on button "button" at bounding box center [249, 218] width 43 height 27
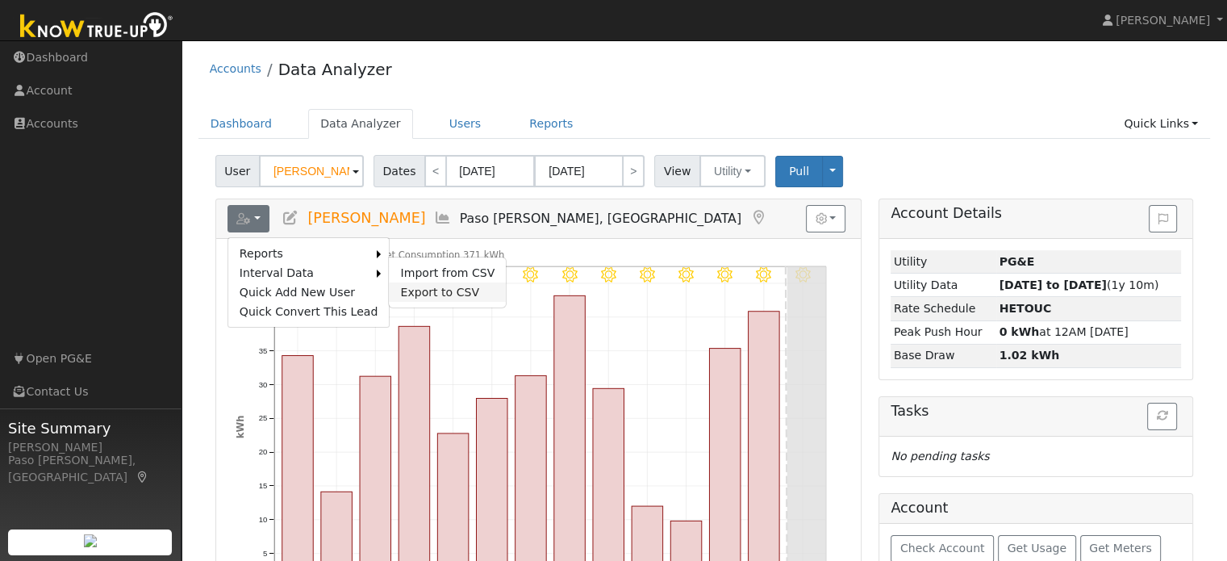
click at [401, 290] on link "Export to CSV" at bounding box center [447, 291] width 117 height 19
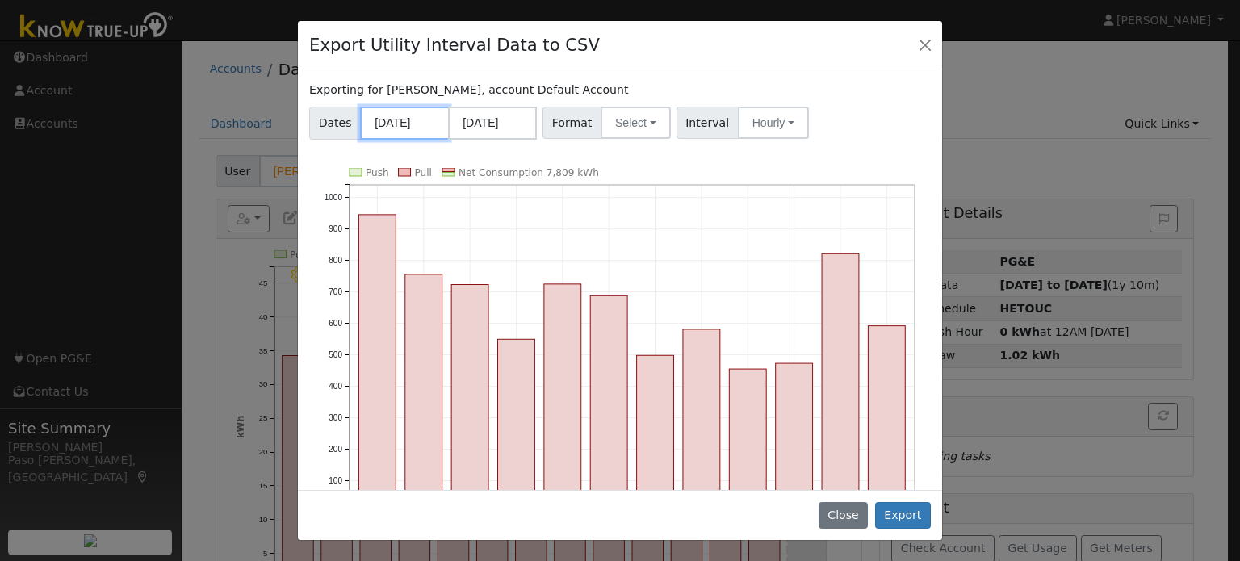
click at [401, 115] on input "[DATE]" at bounding box center [404, 123] width 89 height 33
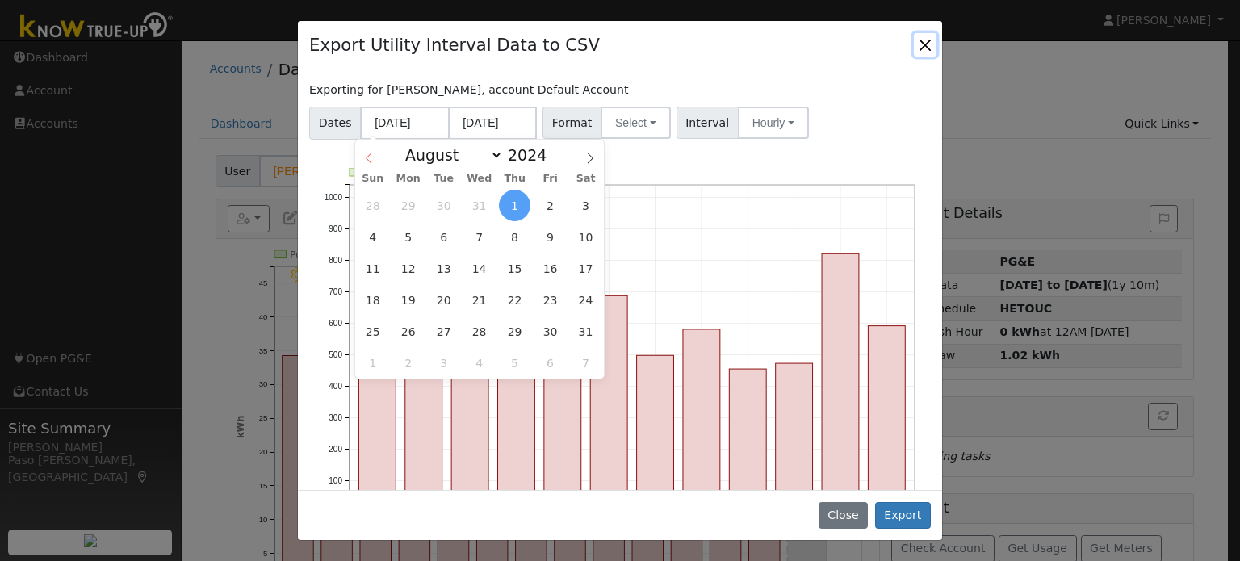
click at [376, 161] on span at bounding box center [368, 153] width 27 height 27
select select "6"
click at [433, 112] on input "[DATE]" at bounding box center [404, 123] width 89 height 33
click at [383, 119] on input "[DATE]" at bounding box center [404, 123] width 89 height 33
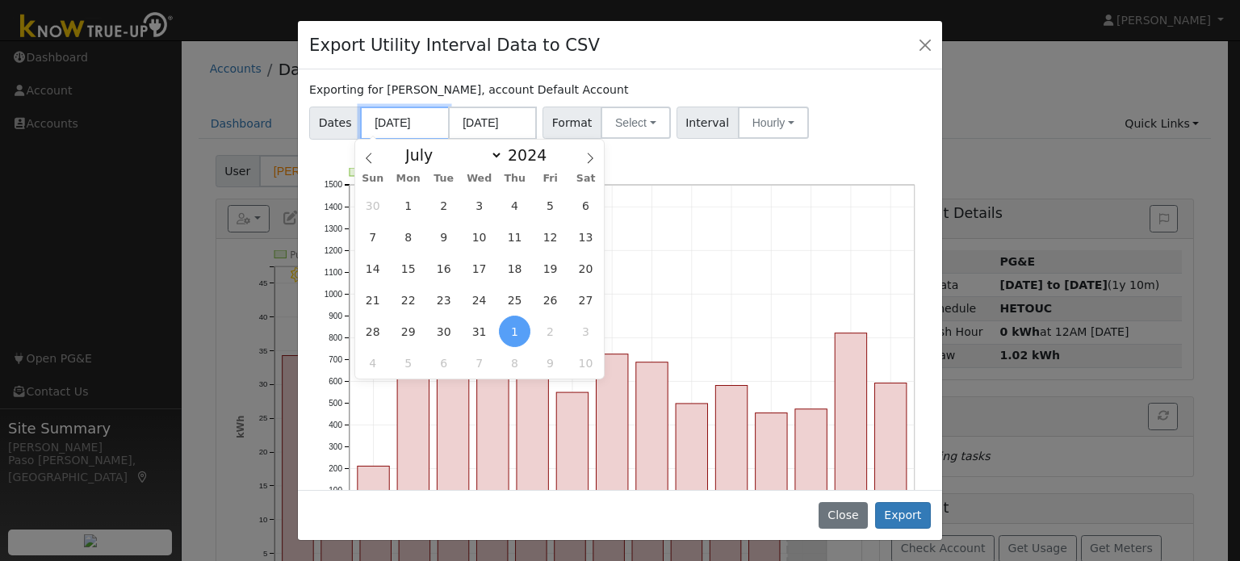
type input "06/25/2024"
click at [470, 119] on input "[DATE]" at bounding box center [492, 123] width 89 height 33
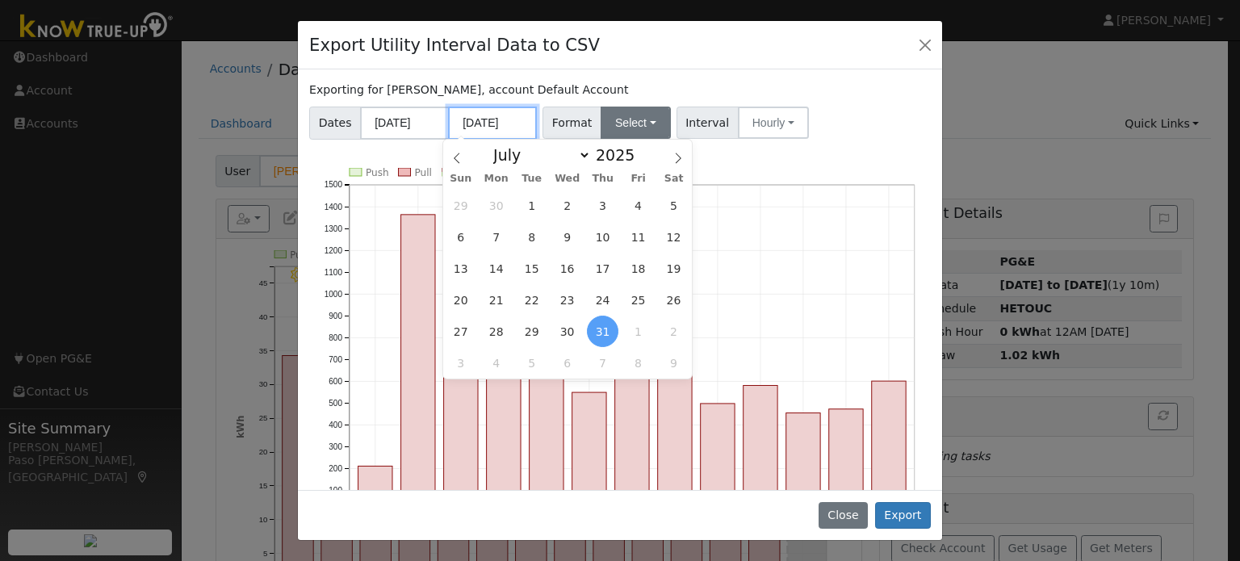
type input "06/24/2025"
click at [642, 135] on button "Select" at bounding box center [635, 123] width 70 height 32
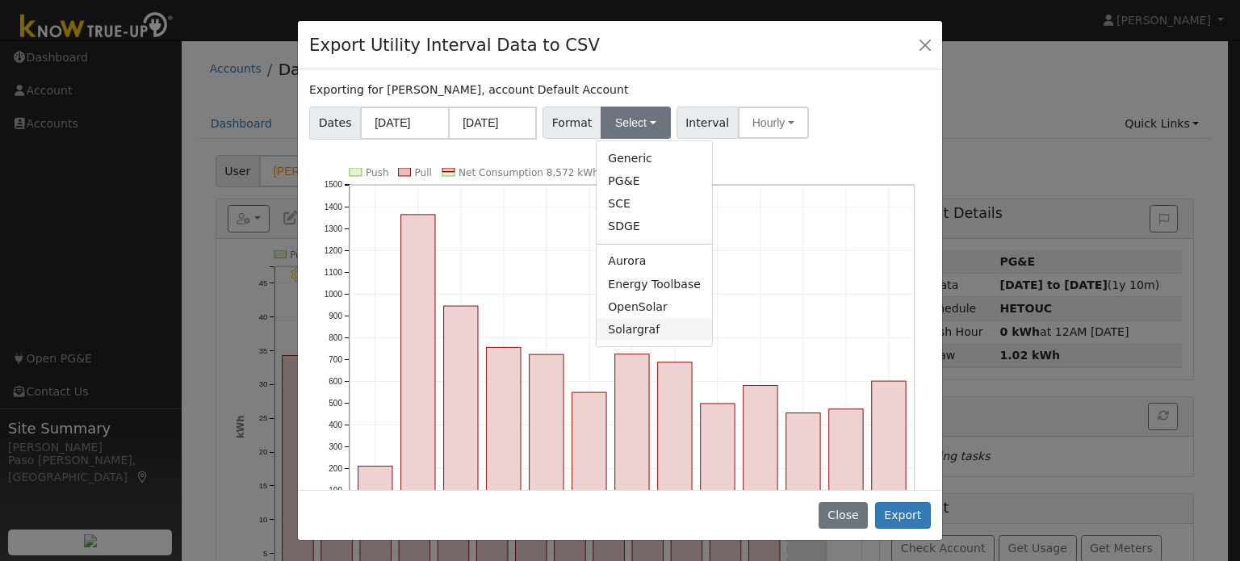
click at [635, 332] on link "Solargraf" at bounding box center [653, 329] width 115 height 23
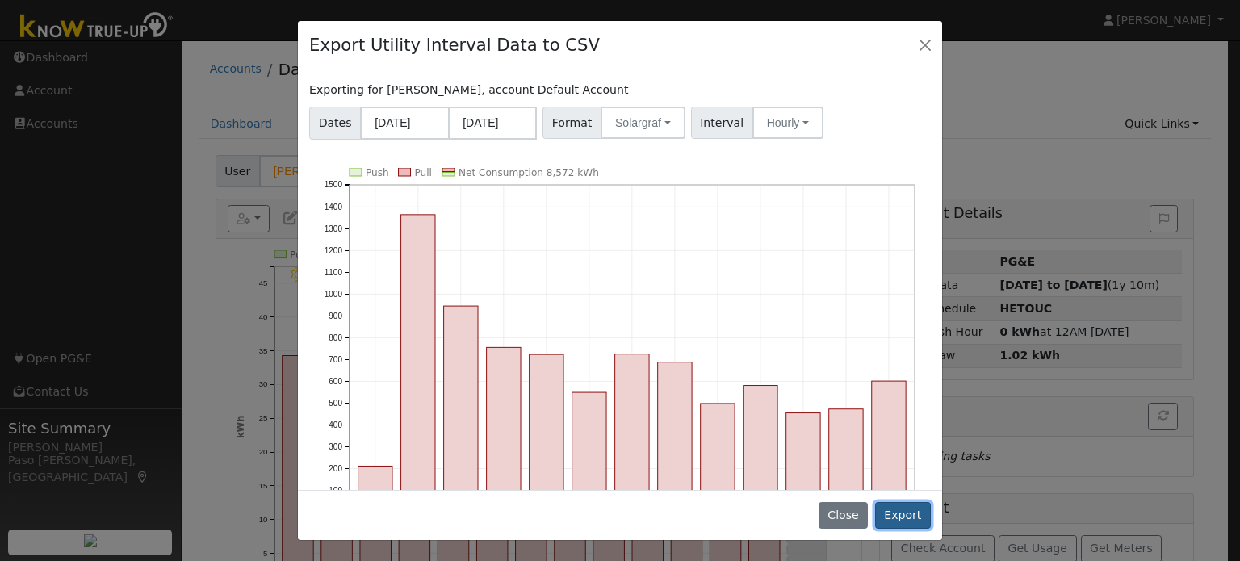
click at [922, 516] on button "Export" at bounding box center [903, 515] width 56 height 27
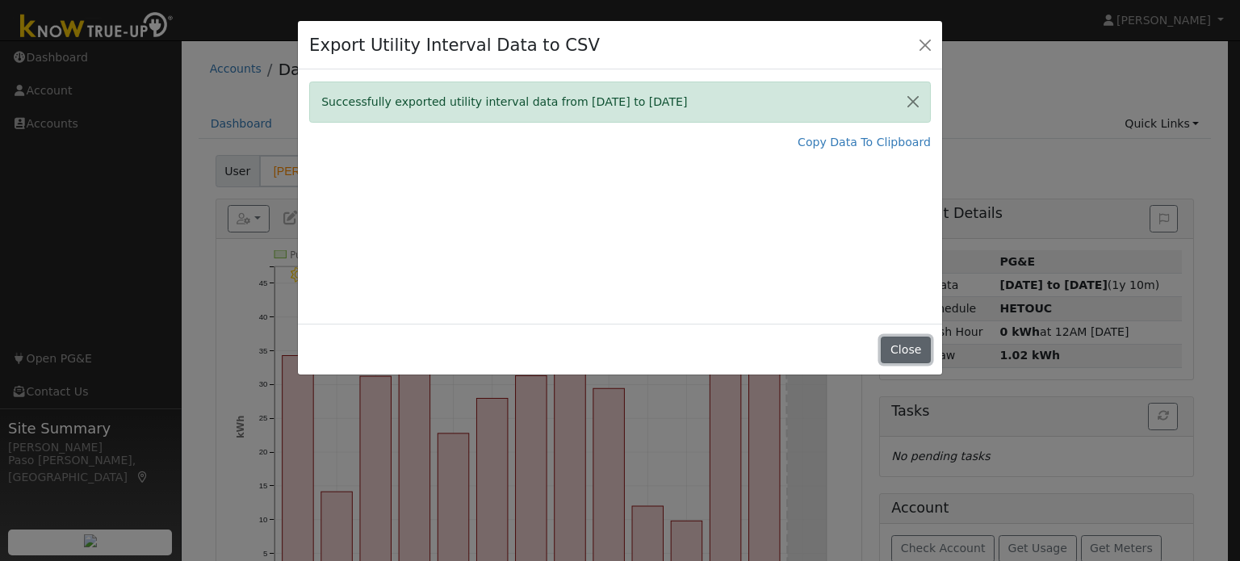
click at [891, 353] on button "Close" at bounding box center [904, 350] width 49 height 27
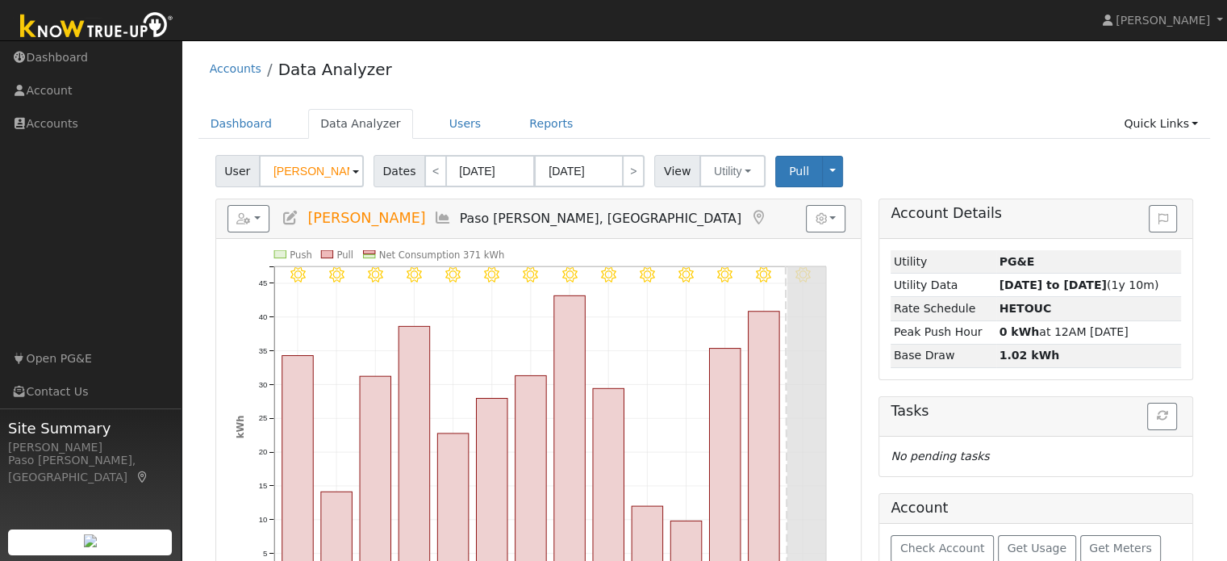
click at [213, 182] on div "User Jeanette Lopez" at bounding box center [291, 171] width 158 height 32
